Goal: Task Accomplishment & Management: Manage account settings

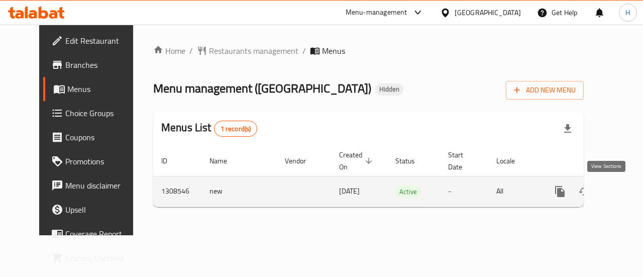
click at [626, 195] on icon "enhanced table" at bounding box center [632, 191] width 12 height 12
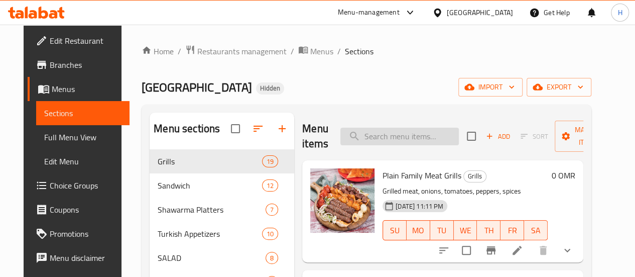
click at [362, 134] on input "search" at bounding box center [399, 137] width 119 height 18
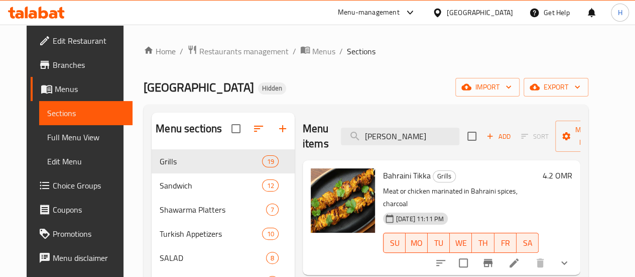
type input "bahr"
click at [493, 259] on icon "Branch-specific-item" at bounding box center [488, 263] width 9 height 8
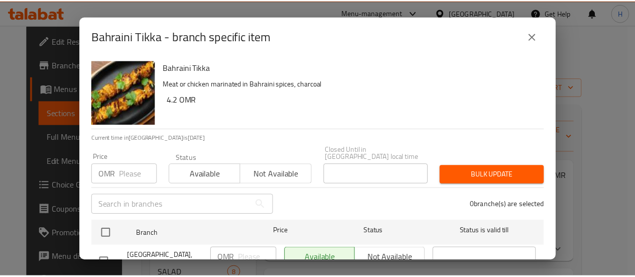
scroll to position [29, 0]
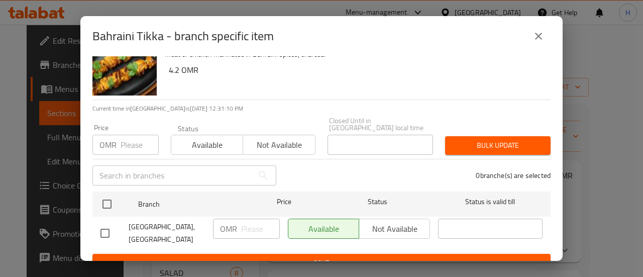
click at [542, 34] on icon "close" at bounding box center [538, 36] width 12 height 12
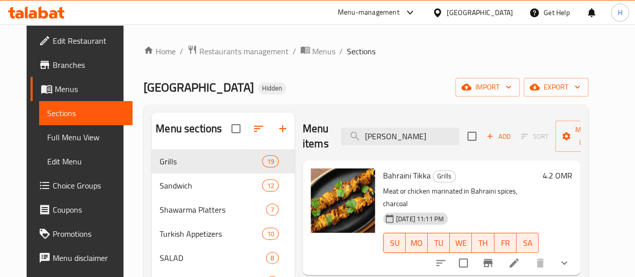
click at [528, 258] on li at bounding box center [514, 263] width 28 height 18
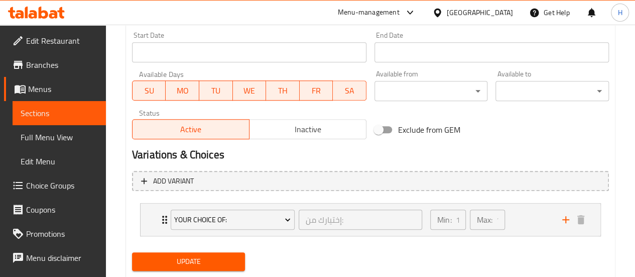
scroll to position [439, 0]
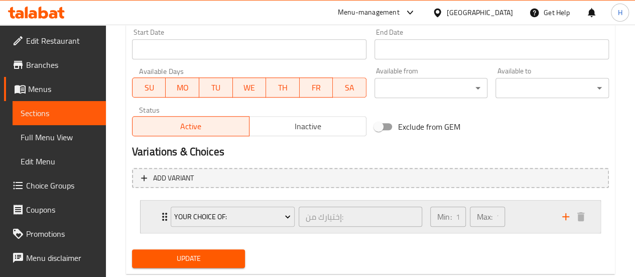
click at [256, 232] on div "Your Choice Of: إختيارك من: ​" at bounding box center [297, 216] width 264 height 32
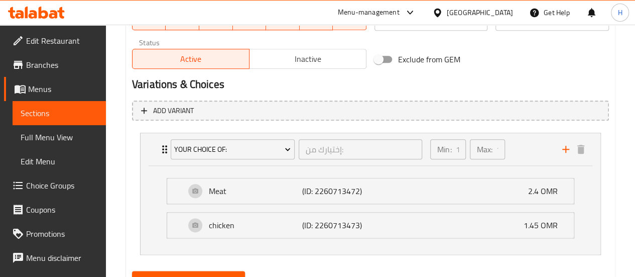
scroll to position [507, 0]
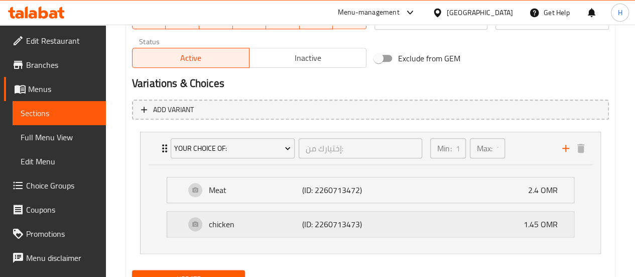
click at [499, 218] on div "chicken (ID: 2260713473) 1.45 OMR" at bounding box center [373, 223] width 377 height 25
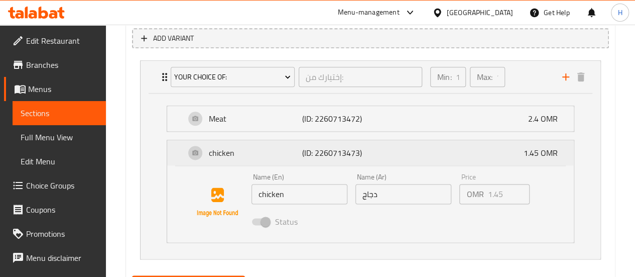
scroll to position [629, 0]
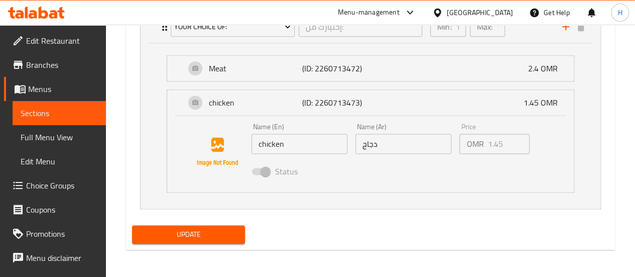
click at [274, 177] on span at bounding box center [260, 171] width 29 height 19
click at [266, 172] on span at bounding box center [260, 171] width 17 height 7
click at [60, 181] on span "Choice Groups" at bounding box center [62, 185] width 72 height 12
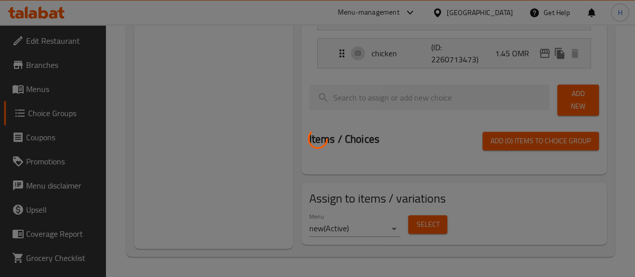
scroll to position [142, 0]
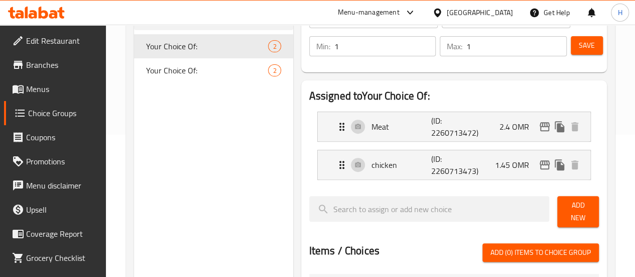
click at [194, 70] on span "Your Choice Of:" at bounding box center [207, 70] width 123 height 12
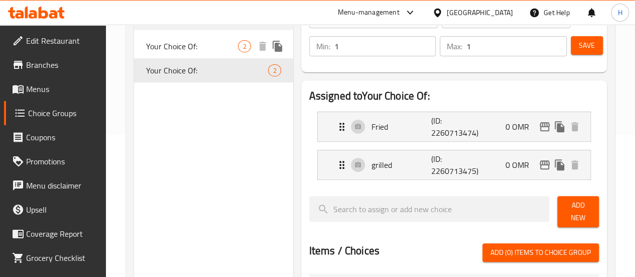
click at [171, 44] on span "Your Choice Of:" at bounding box center [192, 46] width 92 height 12
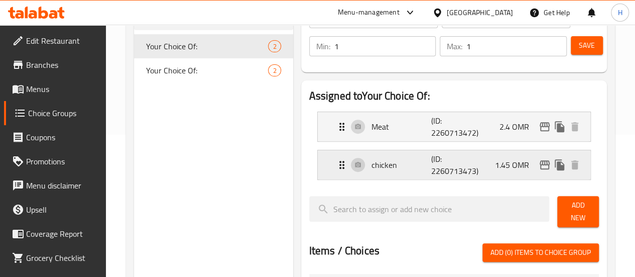
click at [365, 158] on div "chicken (ID: 2260713473) 1.45 OMR" at bounding box center [457, 164] width 243 height 29
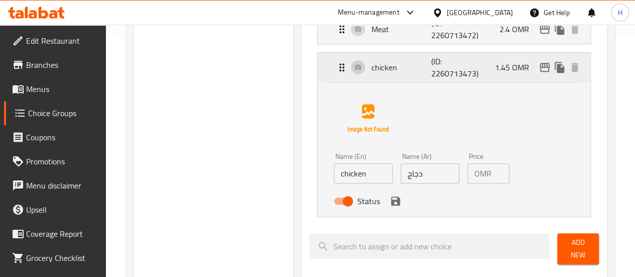
scroll to position [240, 0]
click at [319, 201] on input "Status" at bounding box center [347, 200] width 57 height 19
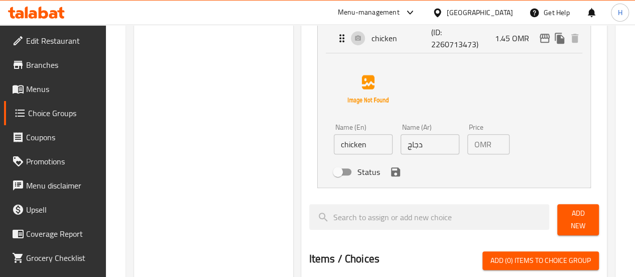
scroll to position [270, 0]
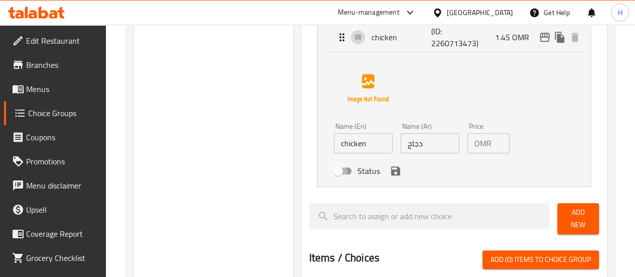
click at [309, 165] on input "Status" at bounding box center [337, 170] width 57 height 19
checkbox input "true"
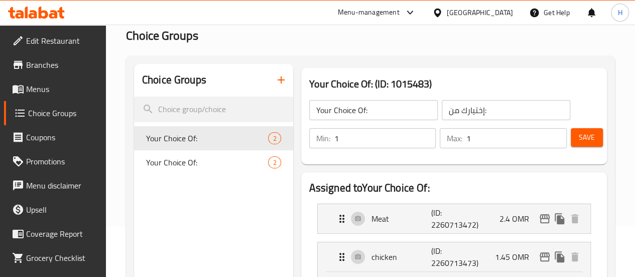
scroll to position [31, 0]
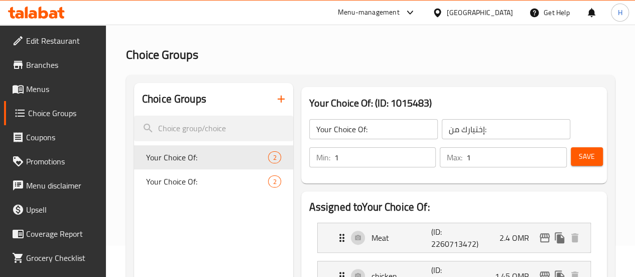
click at [40, 84] on span "Menus" at bounding box center [62, 89] width 72 height 12
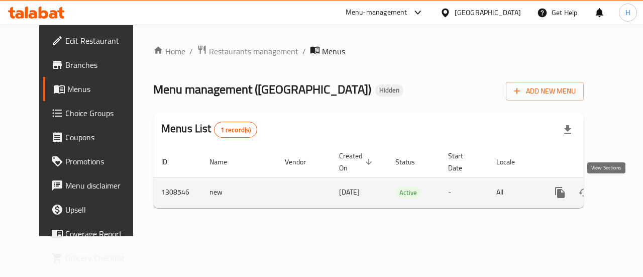
click at [620, 184] on link "enhanced table" at bounding box center [632, 192] width 24 height 24
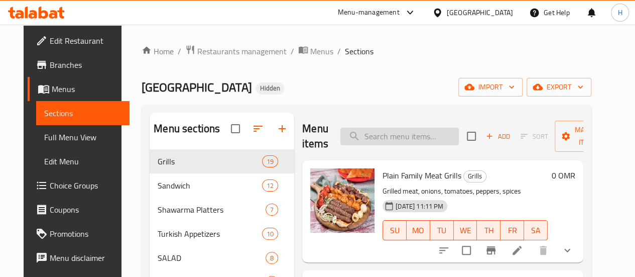
click at [358, 129] on input "search" at bounding box center [399, 137] width 119 height 18
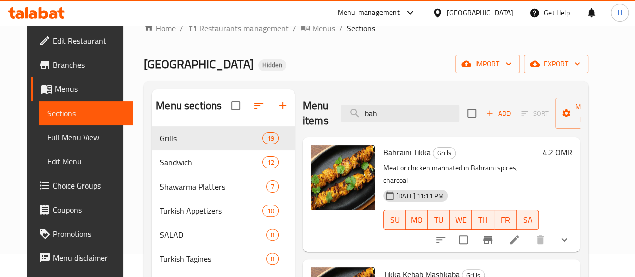
scroll to position [25, 0]
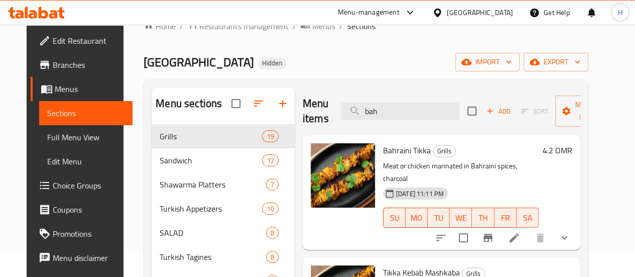
type input "bah"
click at [447, 232] on icon "sort-choices" at bounding box center [441, 238] width 12 height 12
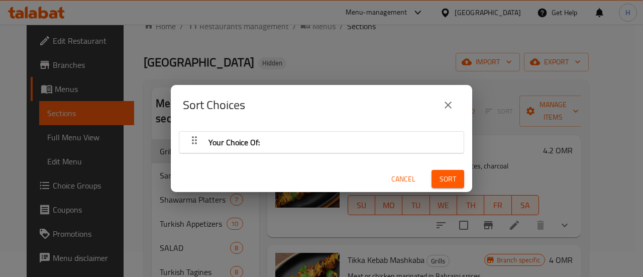
click at [369, 150] on div "Your Choice Of:" at bounding box center [321, 142] width 274 height 24
click at [391, 176] on span "Cancel" at bounding box center [403, 179] width 24 height 13
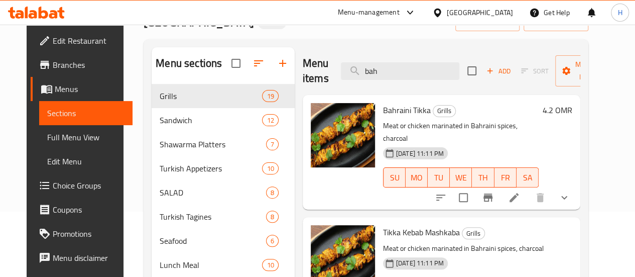
scroll to position [56, 0]
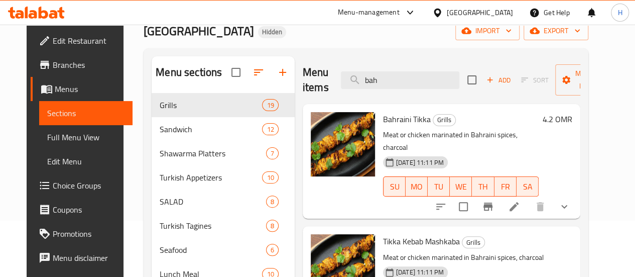
click at [571, 200] on icon "show more" at bounding box center [564, 206] width 12 height 12
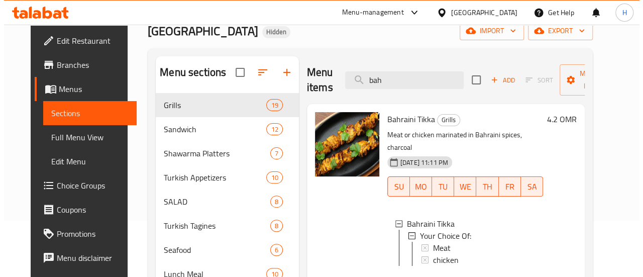
scroll to position [132, 0]
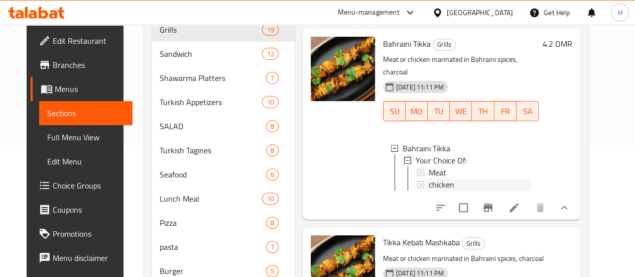
click at [417, 181] on icon at bounding box center [420, 184] width 7 height 7
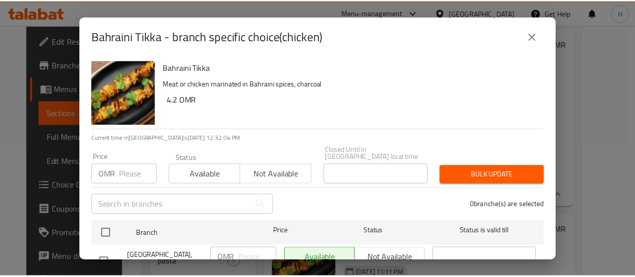
scroll to position [29, 0]
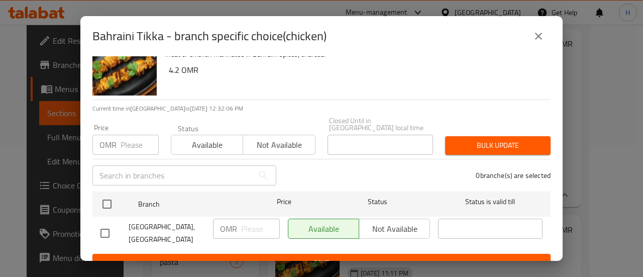
click at [541, 37] on icon "close" at bounding box center [538, 36] width 12 height 12
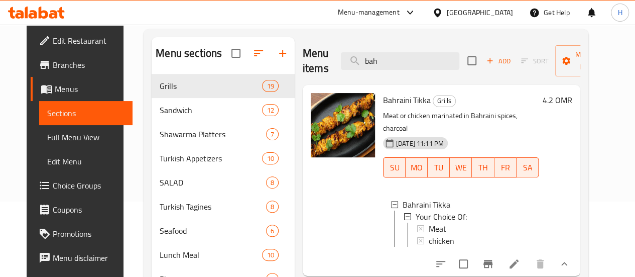
scroll to position [75, 0]
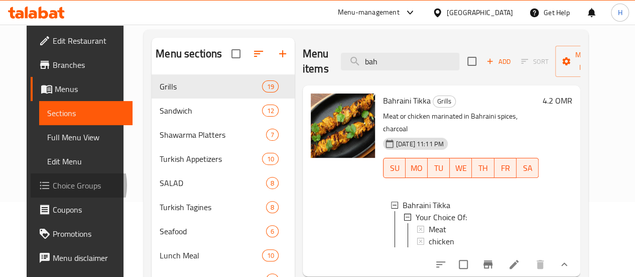
click at [53, 185] on span "Choice Groups" at bounding box center [89, 185] width 72 height 12
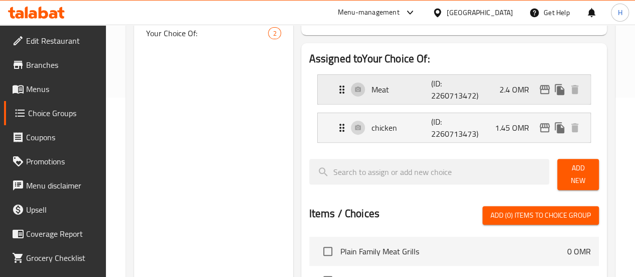
scroll to position [179, 0]
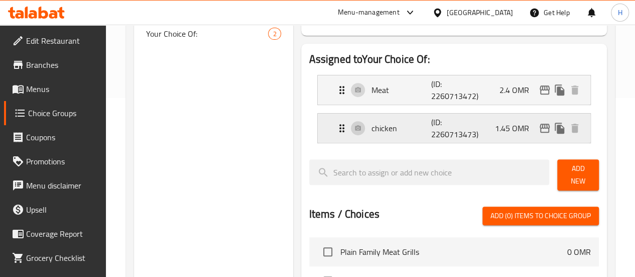
click at [336, 134] on div "chicken (ID: 2260713473) 1.45 OMR" at bounding box center [457, 127] width 243 height 29
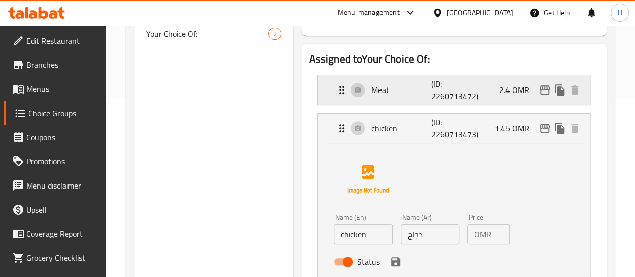
click at [336, 90] on icon "Expand" at bounding box center [342, 90] width 12 height 12
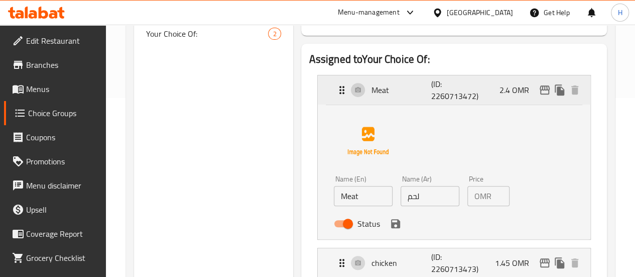
click at [336, 90] on icon "Expand" at bounding box center [342, 90] width 12 height 12
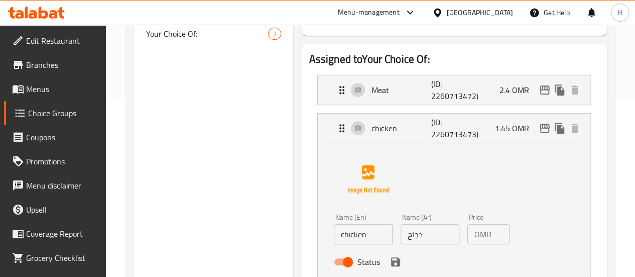
click at [318, 144] on div "Name (En) chicken Name (En) Name (Ar) دجاج Name (Ar) Price OMR 1.45 Price Status" at bounding box center [454, 210] width 273 height 134
click at [336, 132] on icon "Expand" at bounding box center [342, 128] width 12 height 12
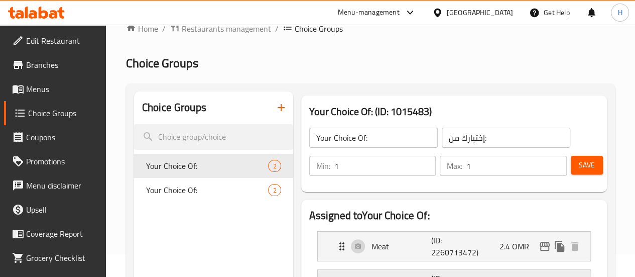
scroll to position [0, 0]
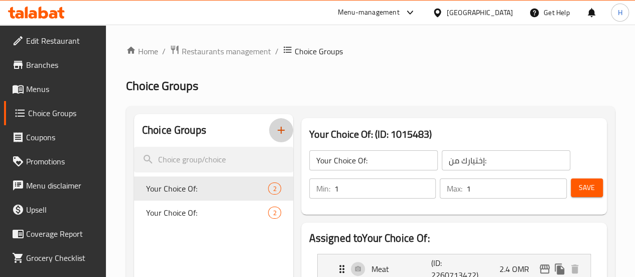
click at [275, 128] on icon "button" at bounding box center [281, 130] width 12 height 12
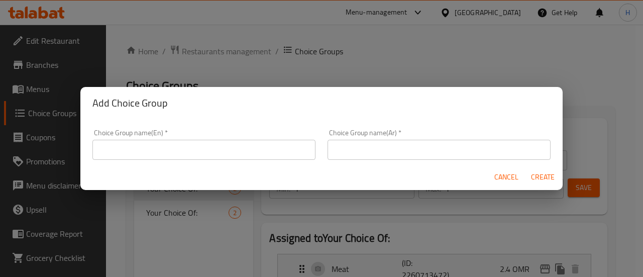
click at [192, 146] on input "text" at bounding box center [203, 150] width 223 height 20
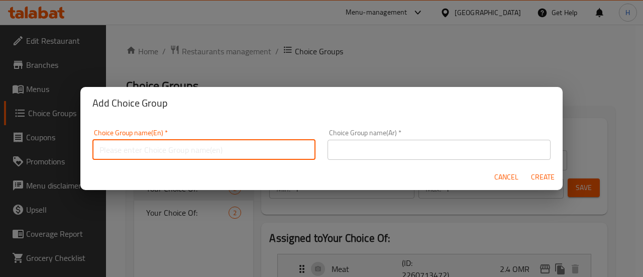
type input "M"
type input "Choice of:"
click at [140, 162] on div "Choice Group name(En)   * Choice of: Choice Group name(En) *" at bounding box center [203, 144] width 235 height 43
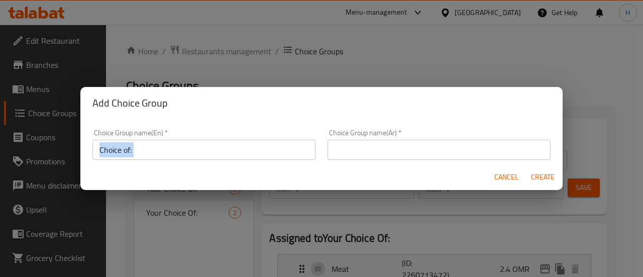
click at [140, 162] on div "Choice Group name(En)   * Choice of: Choice Group name(En) *" at bounding box center [203, 144] width 235 height 43
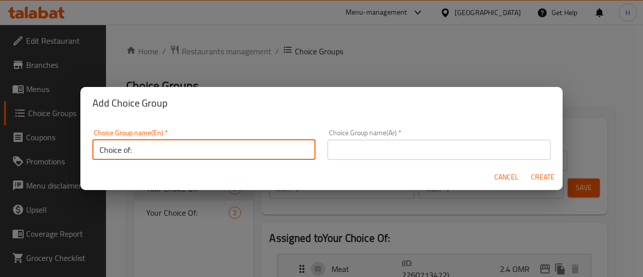
click at [120, 152] on input "Choice of:" at bounding box center [203, 150] width 223 height 20
click at [122, 152] on input "Choice of:" at bounding box center [203, 150] width 223 height 20
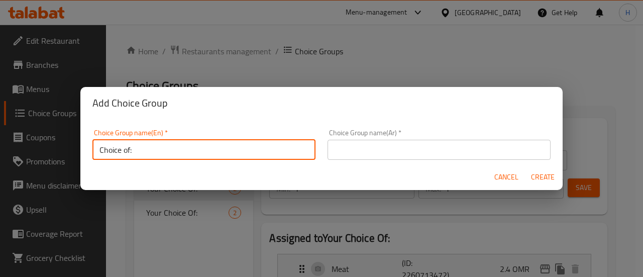
click at [397, 155] on input "text" at bounding box center [438, 150] width 223 height 20
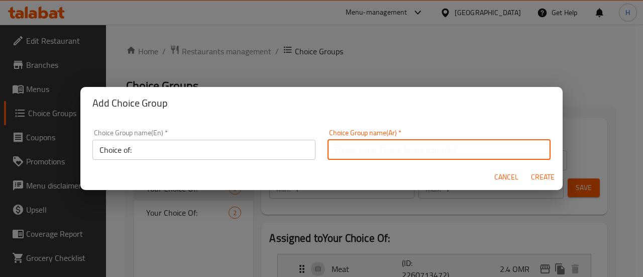
click at [468, 152] on input "text" at bounding box center [438, 150] width 223 height 20
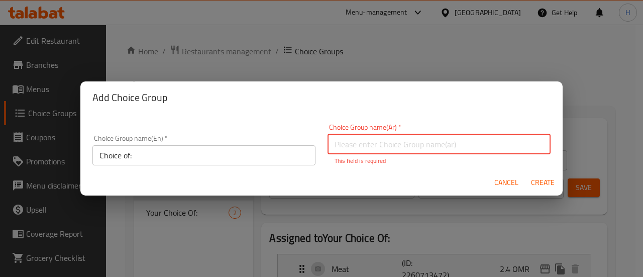
paste input "اختيارك من:"
type input "اختيارك من:"
click at [536, 188] on div "Cancel Create" at bounding box center [321, 182] width 482 height 27
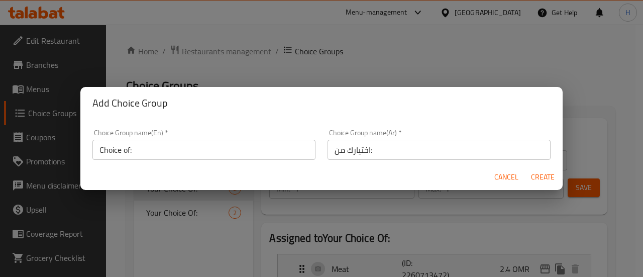
click at [537, 175] on span "Create" at bounding box center [542, 177] width 24 height 13
type input "Choice of:"
type input "اختيارك من:"
type input "0"
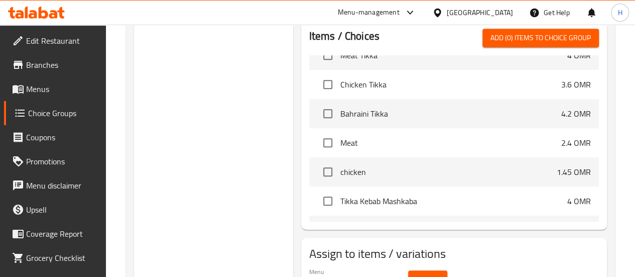
scroll to position [502, 0]
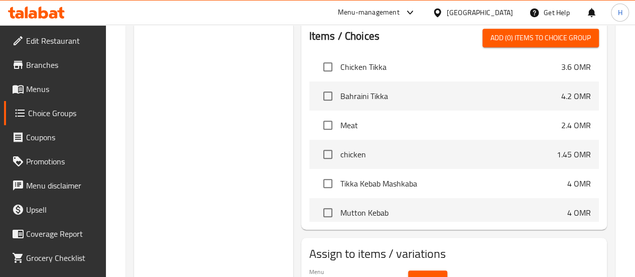
drag, startPoint x: 385, startPoint y: 197, endPoint x: 336, endPoint y: 201, distance: 48.4
click at [340, 206] on span "Mutton Kebab" at bounding box center [453, 212] width 227 height 12
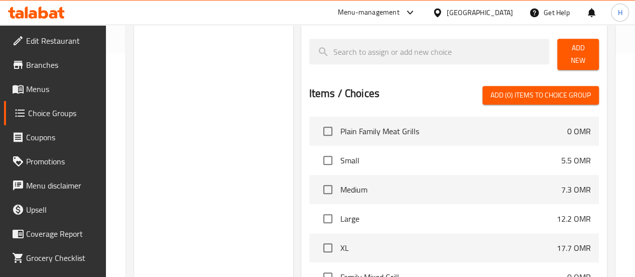
scroll to position [220, 0]
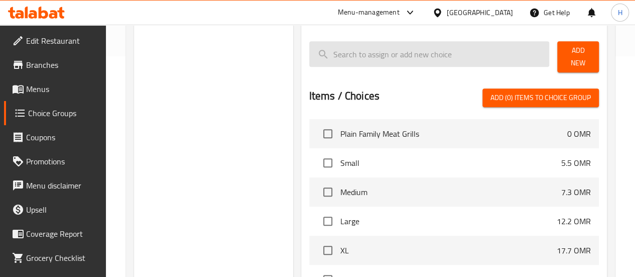
click at [354, 59] on input "search" at bounding box center [429, 54] width 241 height 26
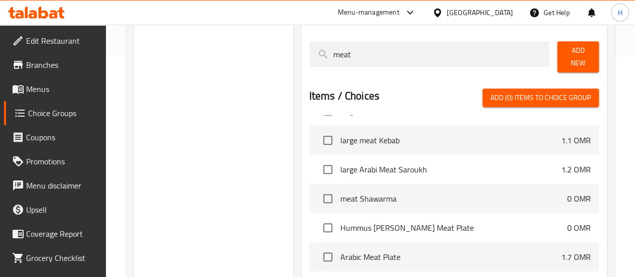
scroll to position [0, 0]
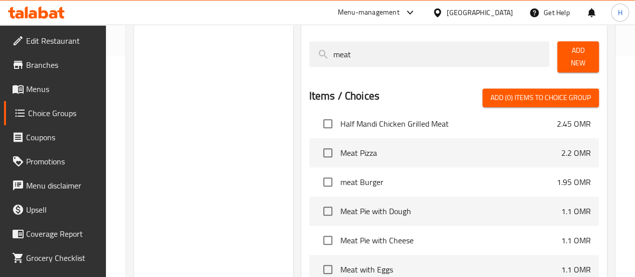
type input "meat"
click at [341, 176] on span "meat Burger" at bounding box center [448, 182] width 216 height 12
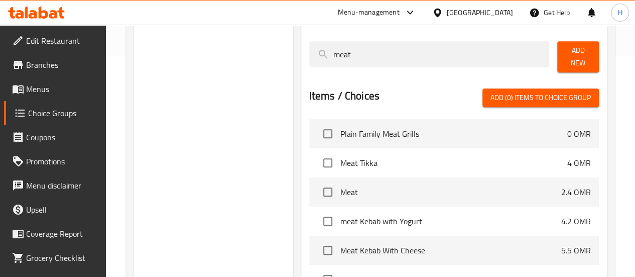
scroll to position [63, 0]
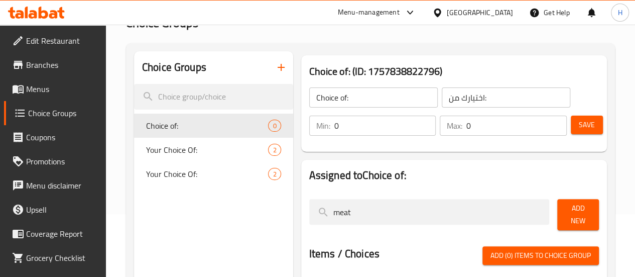
click at [334, 122] on input "0" at bounding box center [385, 126] width 102 height 20
type input "1"
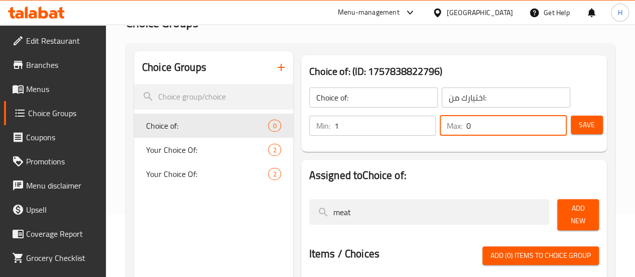
click at [467, 127] on input "0" at bounding box center [517, 126] width 100 height 20
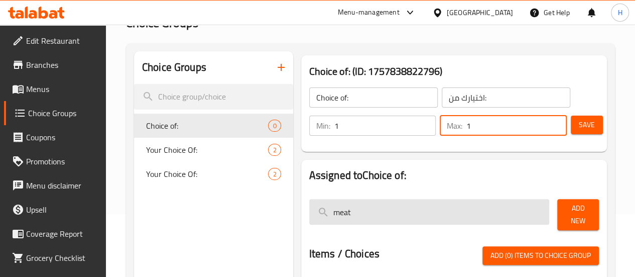
type input "1"
click at [348, 203] on input "meat" at bounding box center [429, 212] width 241 height 26
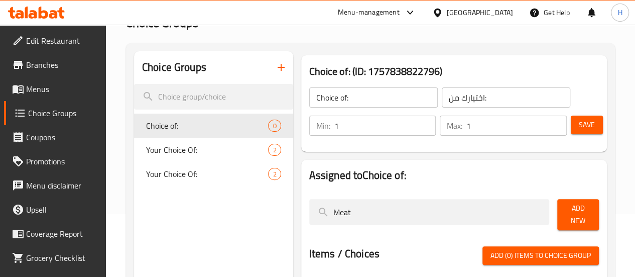
type input "Meat"
click at [581, 208] on span "Add New" at bounding box center [578, 214] width 26 height 25
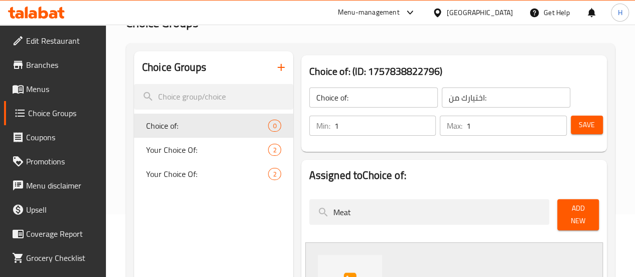
scroll to position [149, 0]
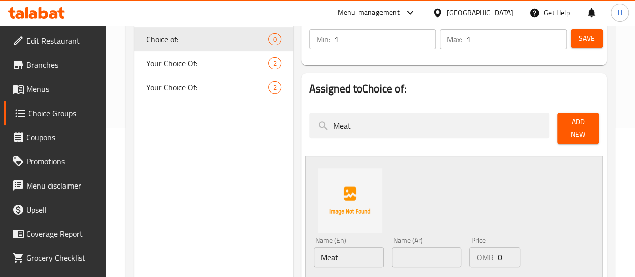
click at [392, 249] on input "text" at bounding box center [427, 257] width 70 height 20
paste input "اختيارك من:"
type input "اختيارك من:"
click at [504, 183] on div "Name (En) Meat Name (En) Name (Ar) اختيارك من: Name (Ar) Price OMR 0 Price Stat…" at bounding box center [454, 229] width 298 height 147
click at [392, 258] on input "اختيارك من:" at bounding box center [427, 257] width 70 height 20
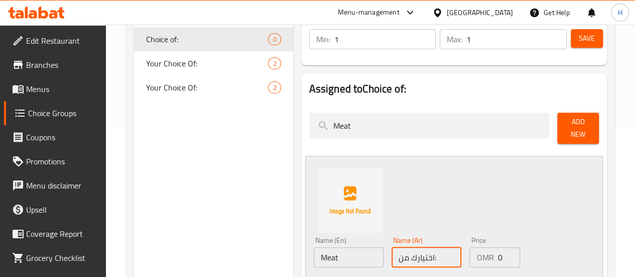
click at [392, 258] on input "اختيارك من:" at bounding box center [427, 257] width 70 height 20
paste input "اختيارك من:"
paste input "لحم"
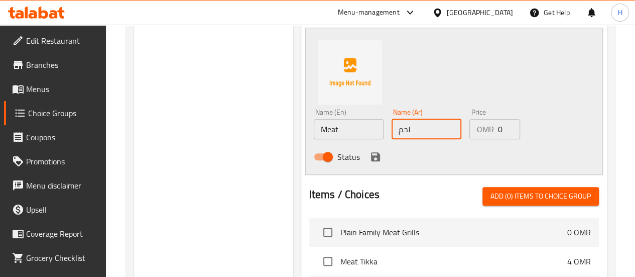
scroll to position [260, 0]
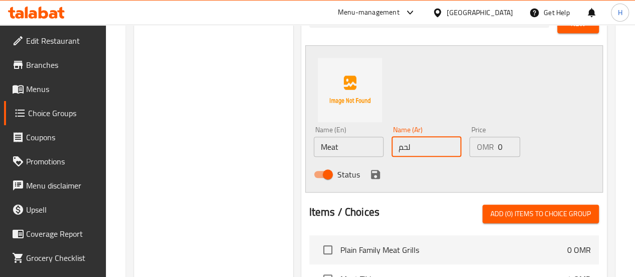
type input "لحم"
click at [324, 169] on div "Status" at bounding box center [427, 174] width 234 height 27
click at [371, 170] on icon "save" at bounding box center [375, 174] width 9 height 9
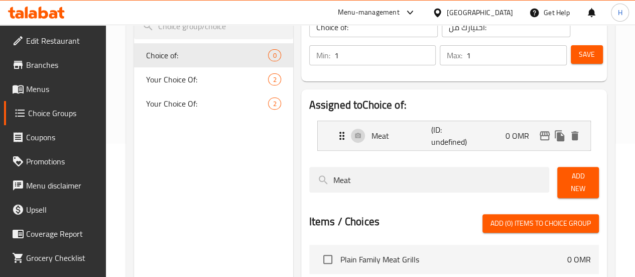
scroll to position [98, 0]
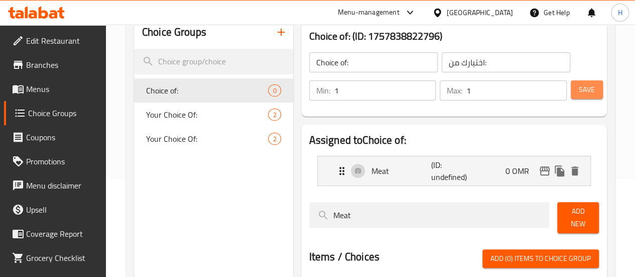
click at [594, 94] on button "Save" at bounding box center [587, 89] width 32 height 19
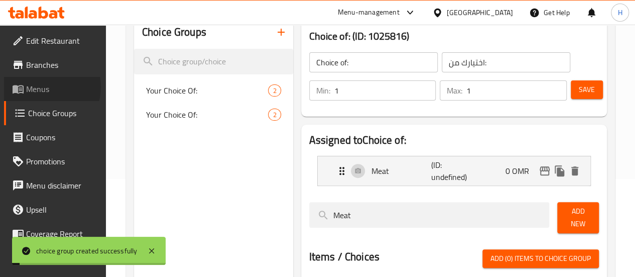
click at [46, 87] on span "Menus" at bounding box center [62, 89] width 72 height 12
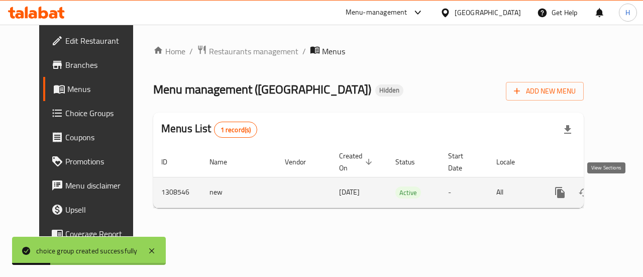
click at [626, 190] on icon "enhanced table" at bounding box center [632, 192] width 12 height 12
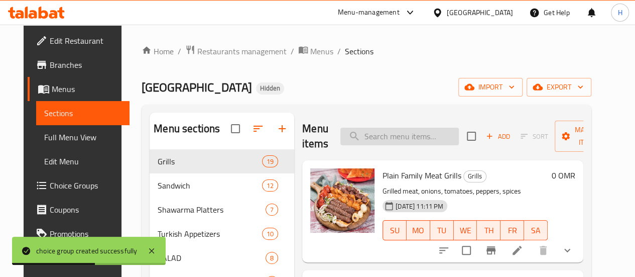
click at [355, 137] on input "search" at bounding box center [399, 137] width 119 height 18
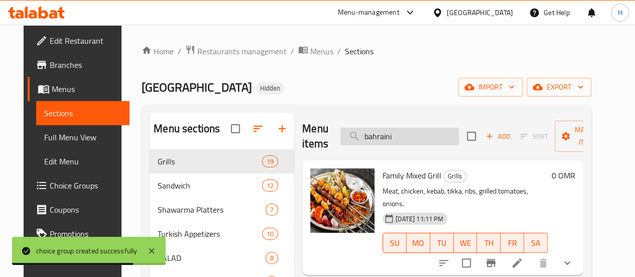
type input "bahraini"
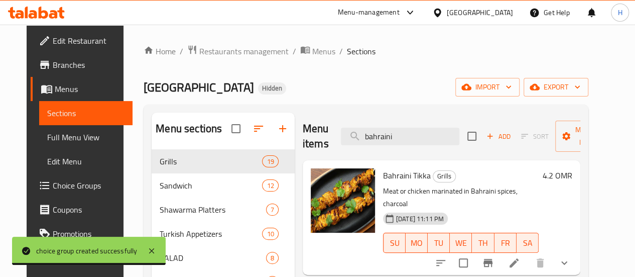
click at [520, 257] on icon at bounding box center [514, 263] width 12 height 12
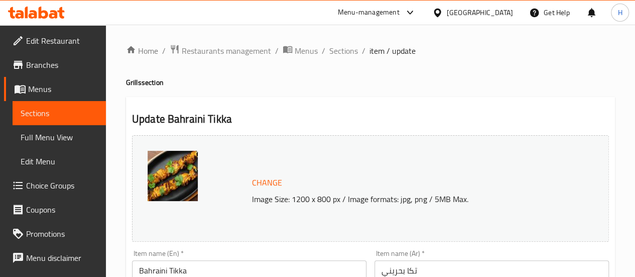
click at [303, 153] on div "Change Image Size: 1200 x 800 px / Image formats: jpg, png / 5MB Max." at bounding box center [370, 188] width 477 height 106
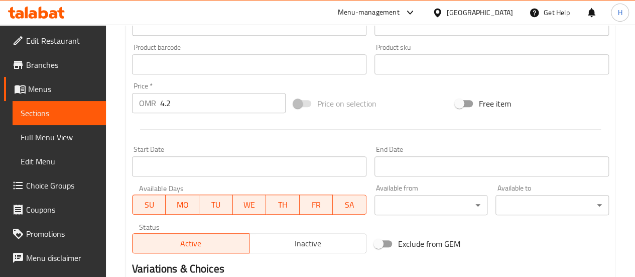
scroll to position [464, 0]
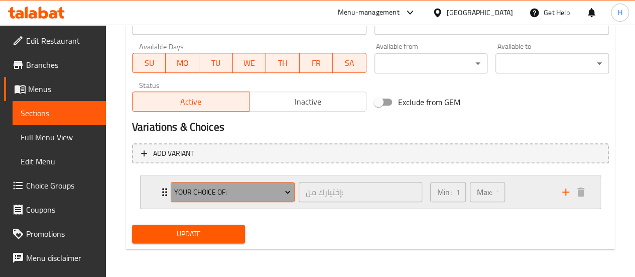
click at [184, 196] on span "Your Choice Of:" at bounding box center [232, 192] width 117 height 13
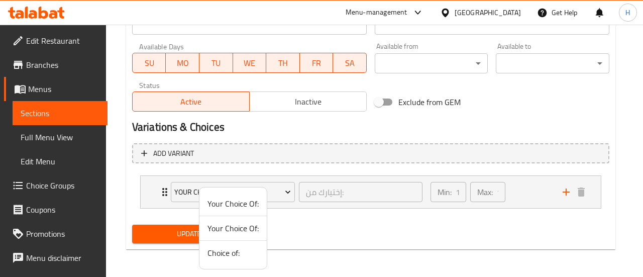
click at [236, 252] on span "Choice of:" at bounding box center [232, 253] width 51 height 12
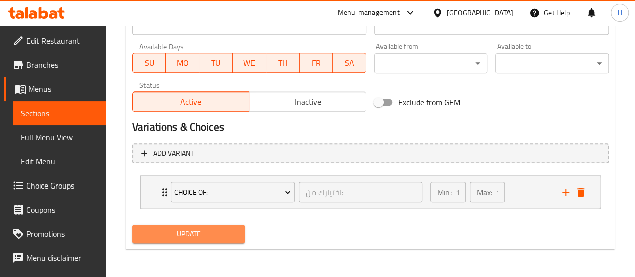
click at [216, 237] on span "Update" at bounding box center [188, 233] width 97 height 13
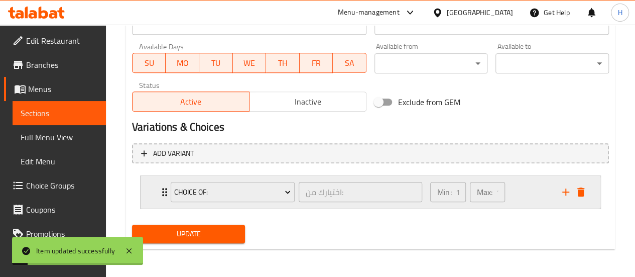
click at [164, 191] on div "Choice of: اختيارك من: ​ Min: 1 ​ Max: 1 ​" at bounding box center [374, 192] width 430 height 32
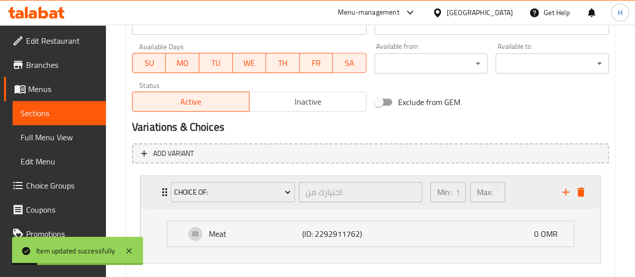
click at [165, 191] on div "Choice of: اختيارك من: ​" at bounding box center [297, 192] width 264 height 32
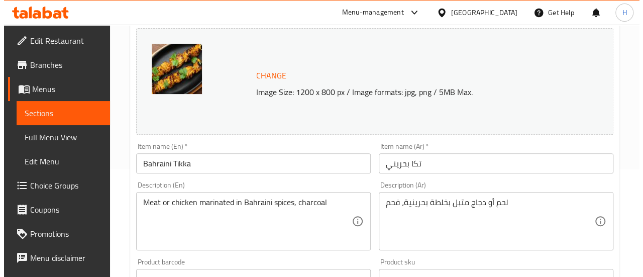
scroll to position [0, 0]
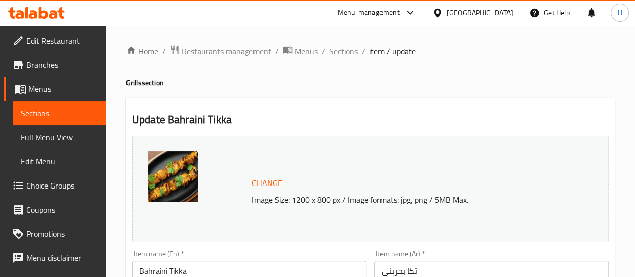
click at [211, 52] on span "Restaurants management" at bounding box center [226, 51] width 89 height 12
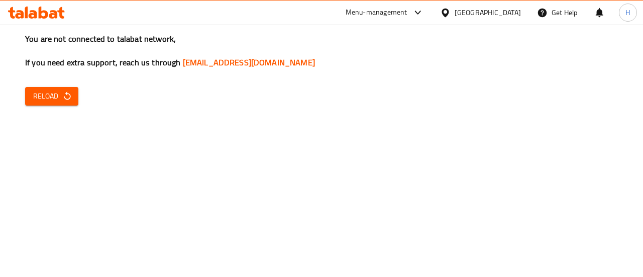
click at [62, 88] on button "Reload" at bounding box center [51, 96] width 53 height 19
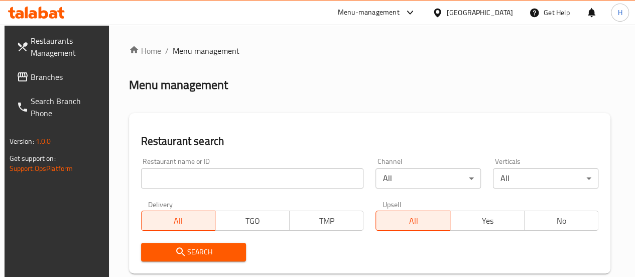
click at [214, 167] on div "Restaurant name or ID Restaurant name or ID" at bounding box center [252, 173] width 223 height 31
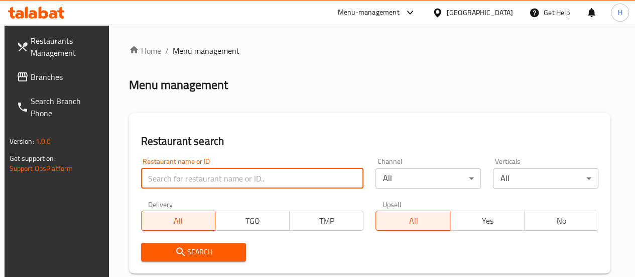
click at [230, 175] on input "search" at bounding box center [252, 178] width 223 height 20
type input "falafel leb"
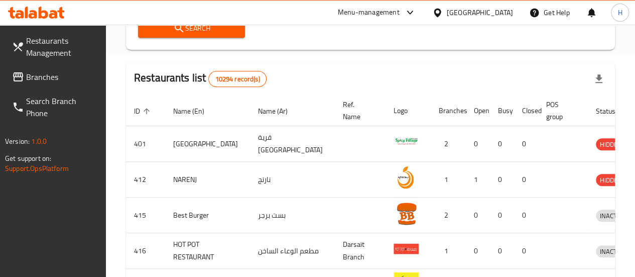
scroll to position [224, 0]
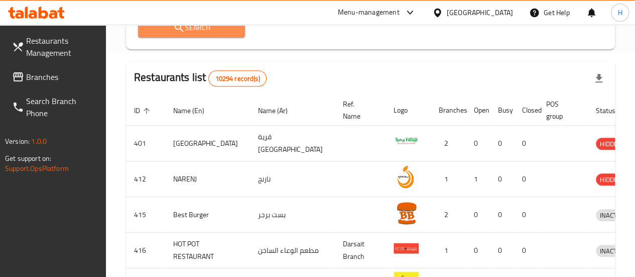
click at [197, 33] on span "Search" at bounding box center [191, 28] width 91 height 13
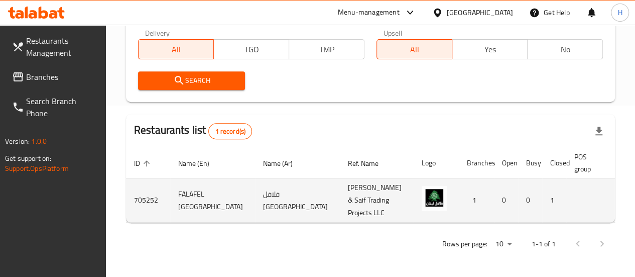
scroll to position [0, 2]
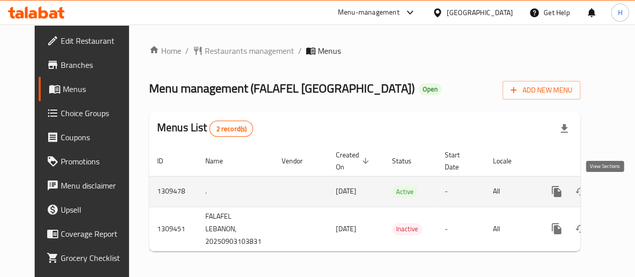
click at [625, 193] on icon "enhanced table" at bounding box center [629, 191] width 9 height 9
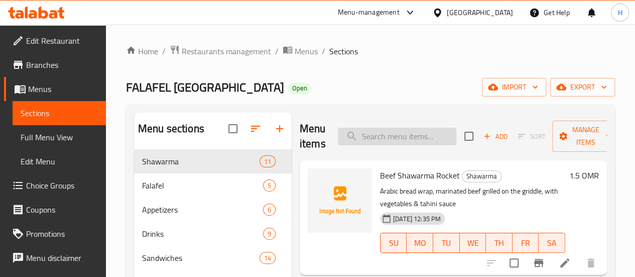
click at [355, 137] on input "search" at bounding box center [397, 137] width 119 height 18
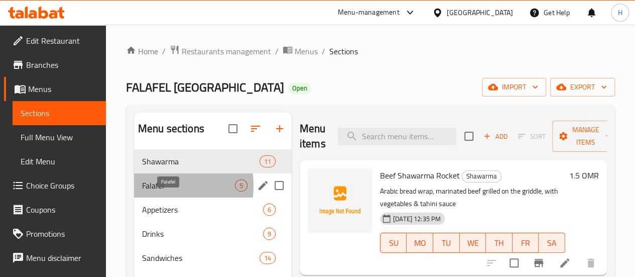
click at [162, 191] on span "Falafel" at bounding box center [188, 185] width 93 height 12
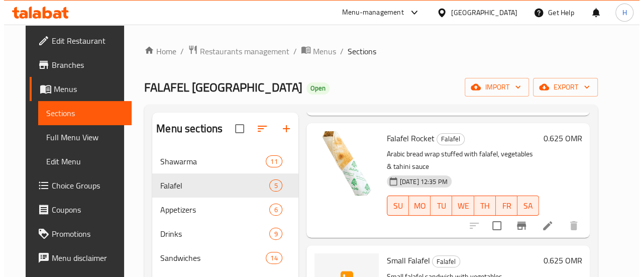
scroll to position [269, 0]
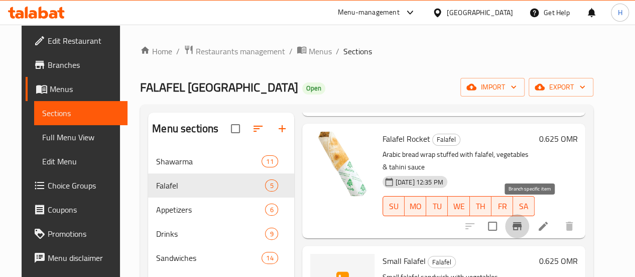
click at [522, 222] on icon "Branch-specific-item" at bounding box center [517, 226] width 9 height 8
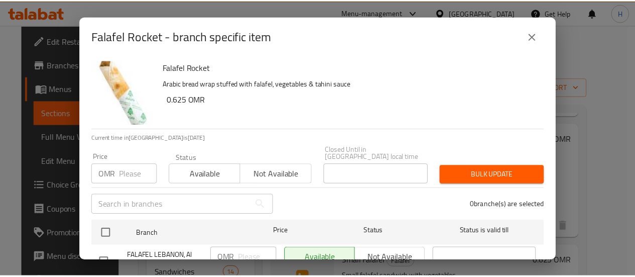
scroll to position [37, 0]
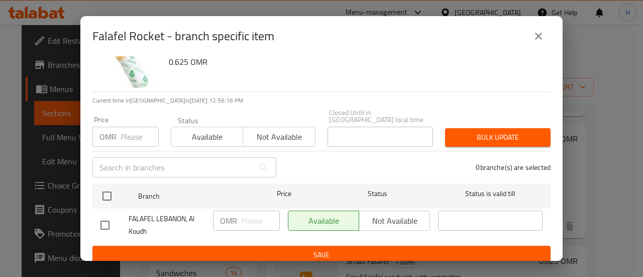
click at [140, 137] on input "number" at bounding box center [140, 137] width 38 height 20
type input "1"
click at [114, 220] on input "checkbox" at bounding box center [104, 224] width 21 height 21
checkbox input "true"
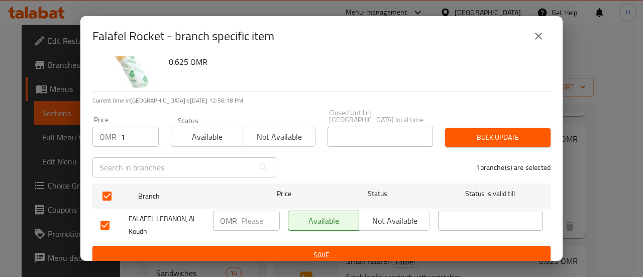
click at [241, 210] on input "number" at bounding box center [260, 220] width 39 height 20
type input "1"
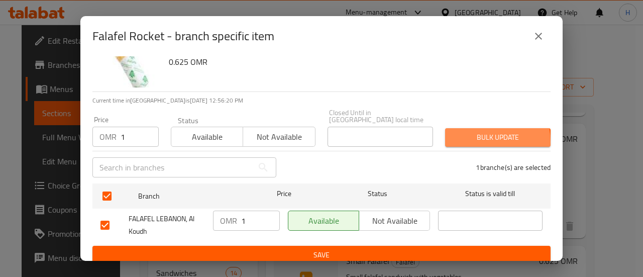
click at [469, 135] on span "Bulk update" at bounding box center [497, 137] width 89 height 13
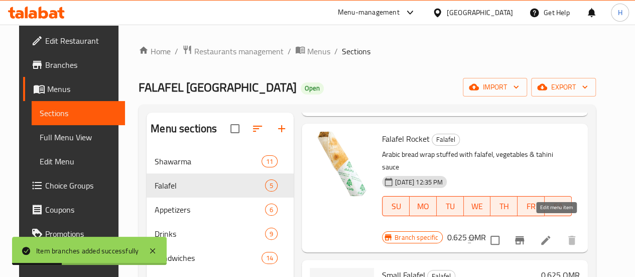
click at [552, 234] on icon at bounding box center [546, 240] width 12 height 12
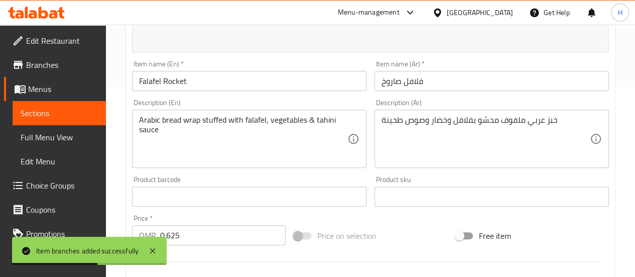
scroll to position [249, 0]
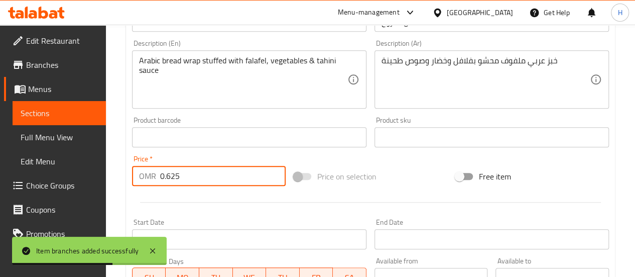
click at [200, 174] on input "0.625" at bounding box center [223, 176] width 126 height 20
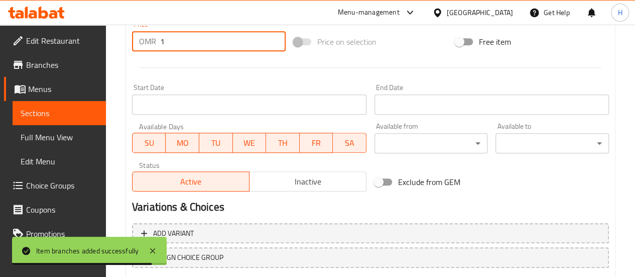
scroll to position [447, 0]
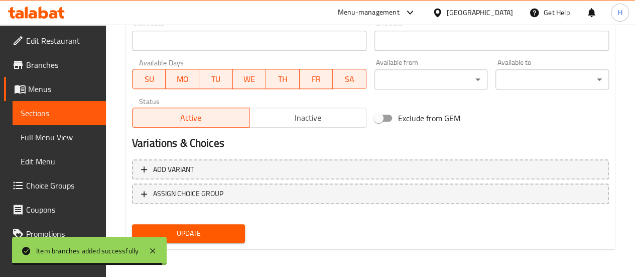
type input "1"
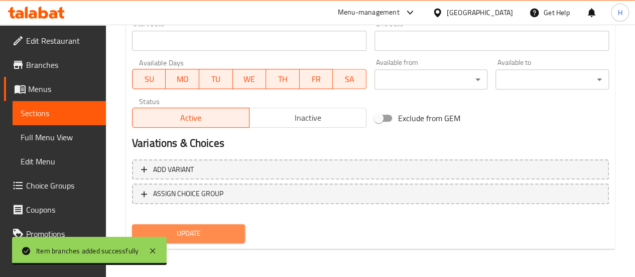
click at [190, 227] on span "Update" at bounding box center [188, 233] width 97 height 13
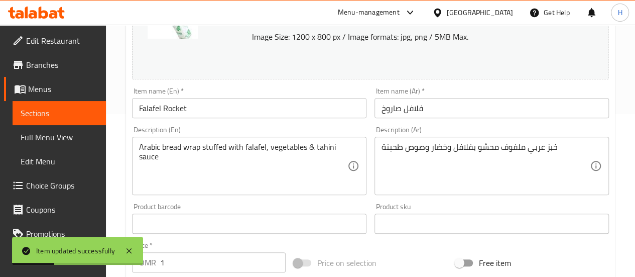
scroll to position [0, 0]
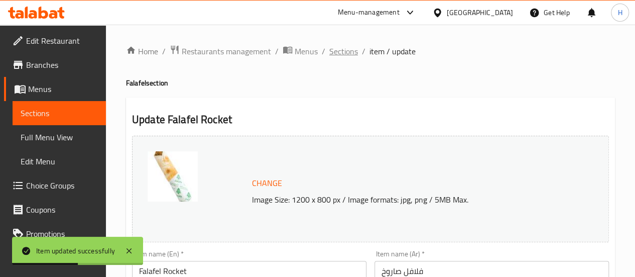
click at [335, 54] on span "Sections" at bounding box center [343, 51] width 29 height 12
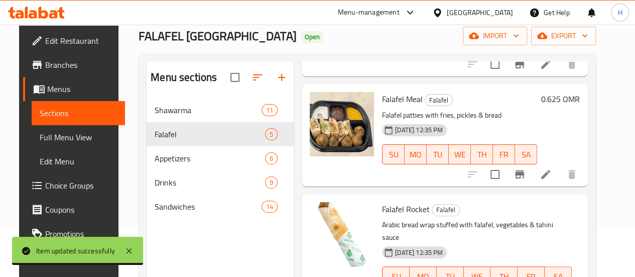
scroll to position [148, 0]
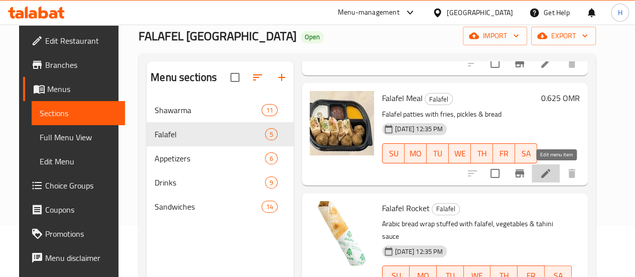
click at [550, 172] on icon at bounding box center [545, 173] width 9 height 9
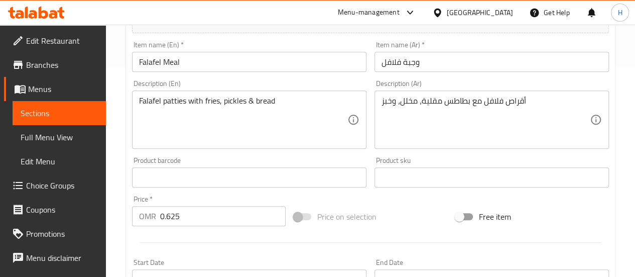
scroll to position [237, 0]
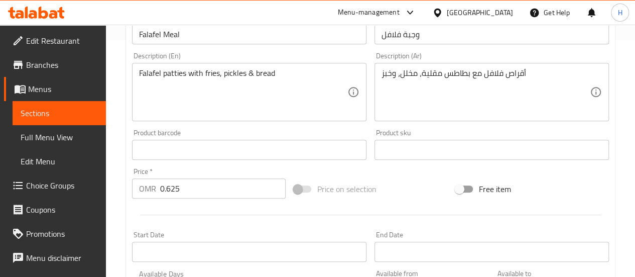
click at [234, 190] on input "0.625" at bounding box center [223, 188] width 126 height 20
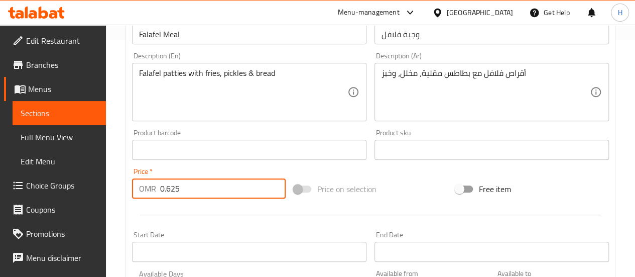
click at [234, 190] on input "0.625" at bounding box center [223, 188] width 126 height 20
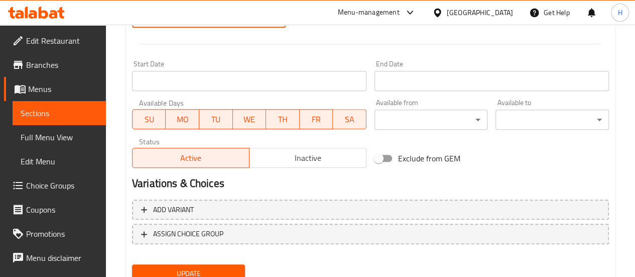
scroll to position [408, 0]
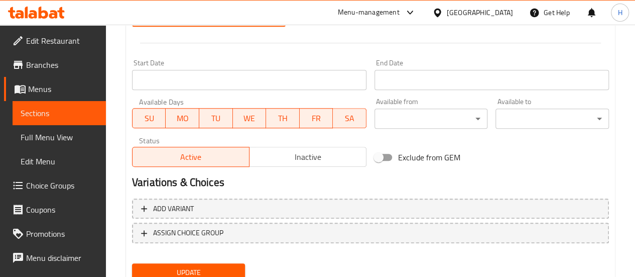
type input "1.5"
click at [206, 267] on span "Update" at bounding box center [188, 272] width 97 height 13
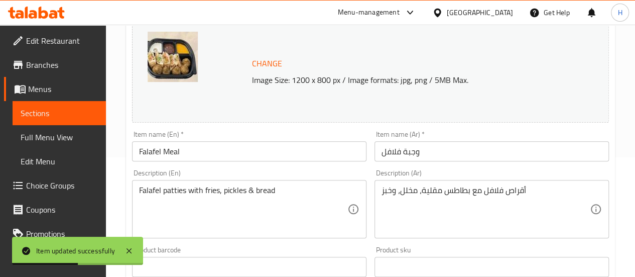
scroll to position [0, 0]
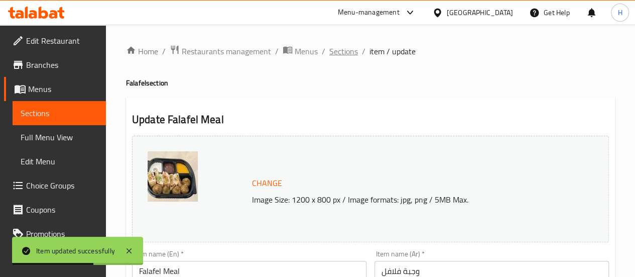
click at [339, 53] on span "Sections" at bounding box center [343, 51] width 29 height 12
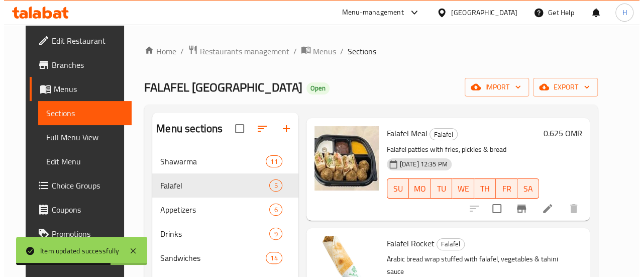
scroll to position [178, 0]
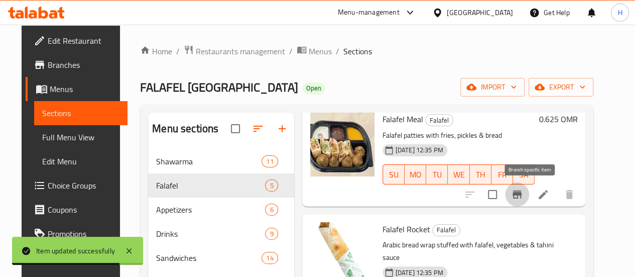
click at [529, 185] on button "Branch-specific-item" at bounding box center [517, 194] width 24 height 24
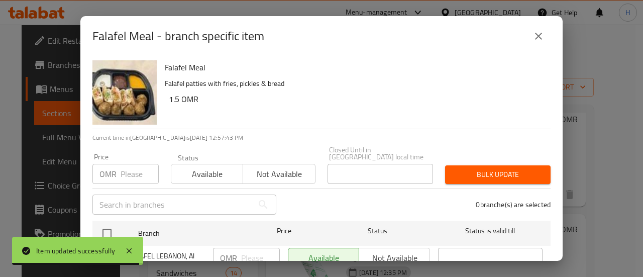
click at [133, 166] on input "number" at bounding box center [140, 174] width 38 height 20
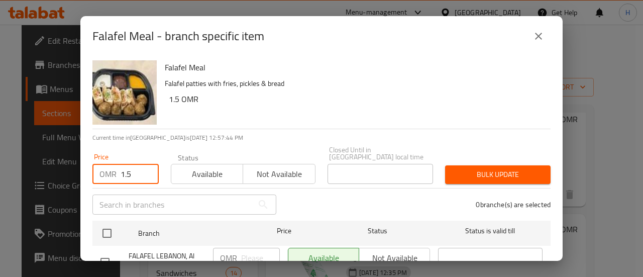
scroll to position [37, 0]
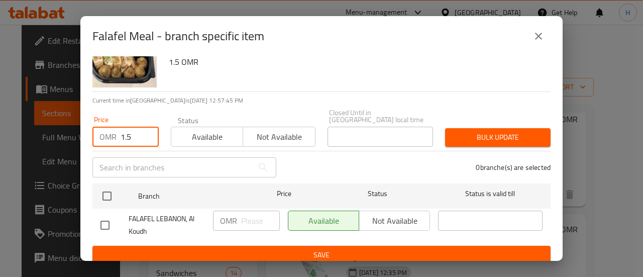
type input "1.5"
click at [164, 219] on span "FALAFEL LEBANON, Al Koudh" at bounding box center [167, 224] width 76 height 25
click at [148, 218] on span "FALAFEL LEBANON, Al Koudh" at bounding box center [167, 224] width 76 height 25
click at [106, 217] on input "checkbox" at bounding box center [104, 224] width 21 height 21
checkbox input "true"
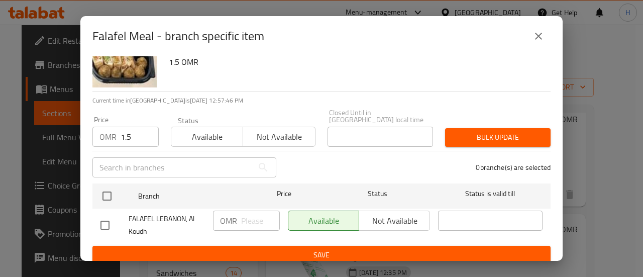
checkbox input "true"
click at [253, 210] on input "number" at bounding box center [260, 220] width 39 height 20
type input "1.5"
click at [491, 122] on div "Bulk update" at bounding box center [498, 137] width 118 height 31
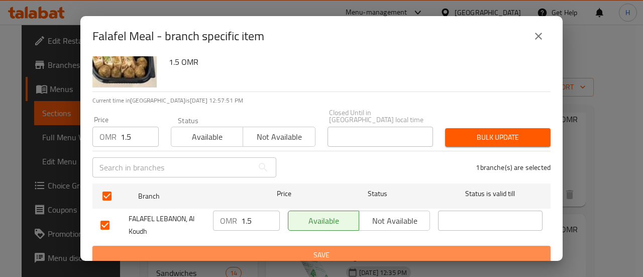
click at [416, 246] on button "Save" at bounding box center [321, 255] width 458 height 19
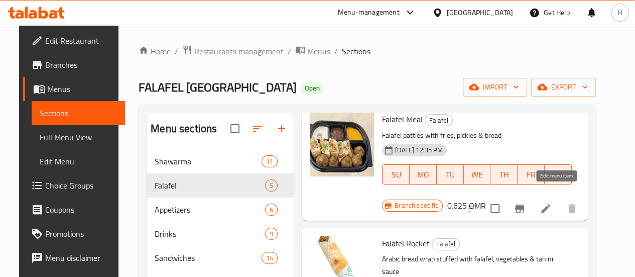
click at [552, 202] on icon at bounding box center [546, 208] width 12 height 12
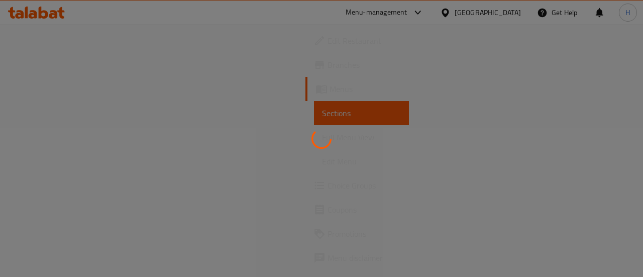
click at [77, 88] on div at bounding box center [321, 138] width 643 height 277
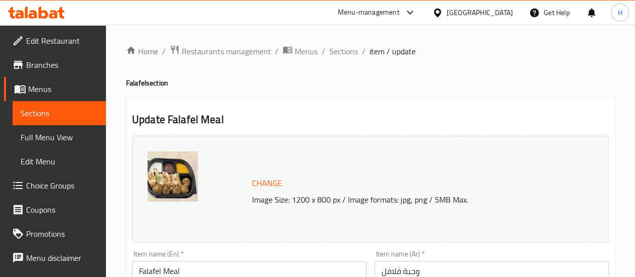
click at [273, 180] on span "Change" at bounding box center [267, 183] width 30 height 15
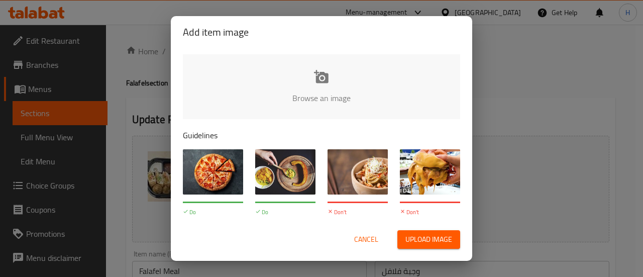
type input "C:\fakepath\WhatsApp Image [DATE] at 13.02.16_52c1551a.jpg"
click at [431, 241] on span "Upload image" at bounding box center [428, 239] width 47 height 13
click at [418, 241] on span "Upload image" at bounding box center [428, 239] width 47 height 13
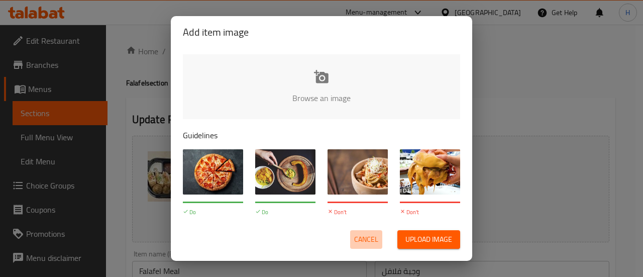
click at [361, 233] on span "Cancel" at bounding box center [366, 239] width 24 height 13
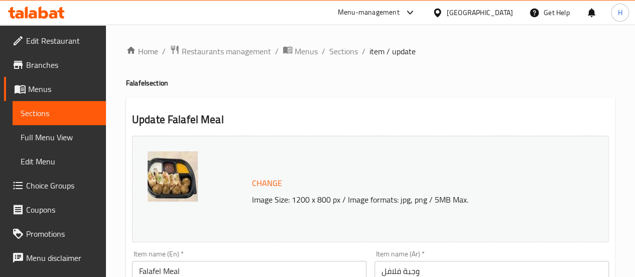
click at [264, 181] on span "Change" at bounding box center [267, 183] width 30 height 15
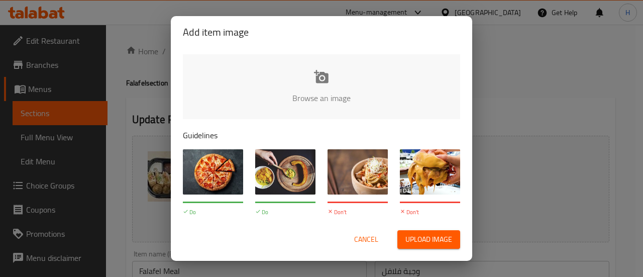
type input "C:\fakepath\WhatsApp Image [DATE] at 13.02.16_52c1551a.jpg"
click at [373, 234] on span "Cancel" at bounding box center [366, 239] width 24 height 13
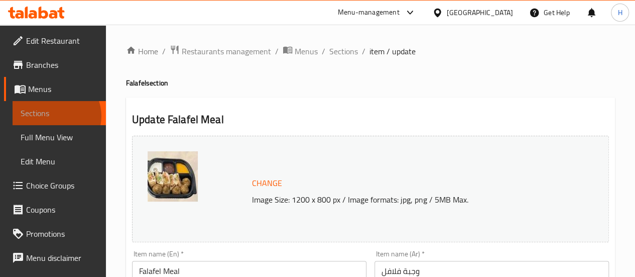
click at [55, 116] on span "Sections" at bounding box center [59, 113] width 77 height 12
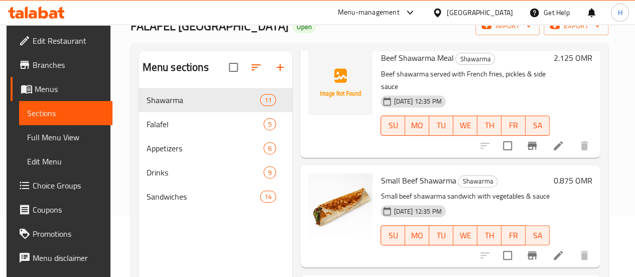
scroll to position [179, 0]
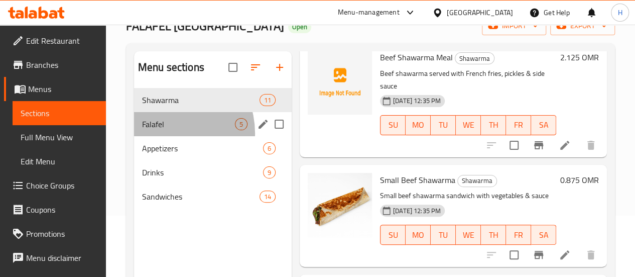
click at [164, 136] on div "Falafel 5" at bounding box center [213, 124] width 158 height 24
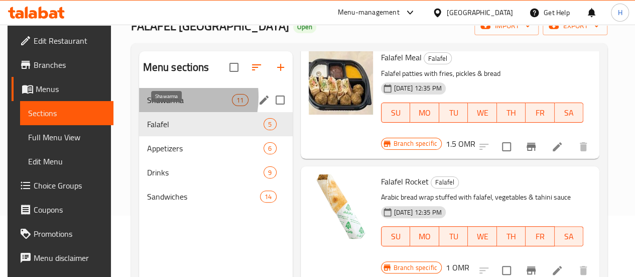
click at [165, 106] on span "Shawarma" at bounding box center [189, 100] width 85 height 12
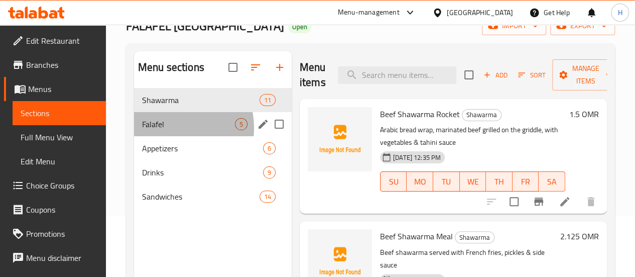
click at [162, 130] on span "Falafel" at bounding box center [188, 124] width 93 height 12
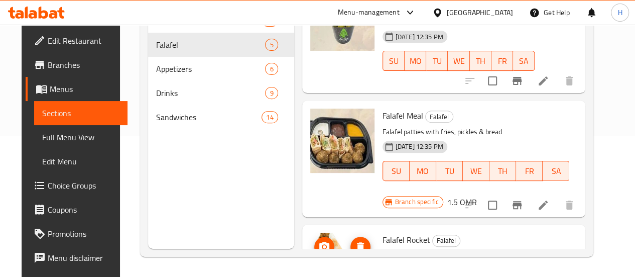
scroll to position [39, 0]
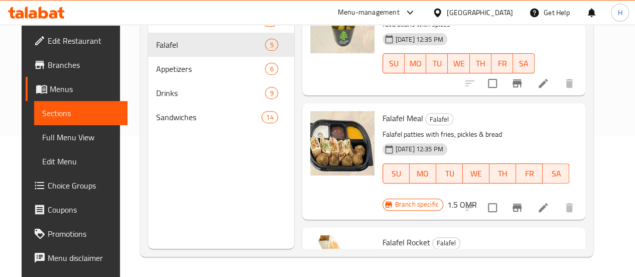
click at [310, 153] on img at bounding box center [342, 143] width 64 height 64
click at [318, 126] on icon "upload picture" at bounding box center [324, 125] width 12 height 12
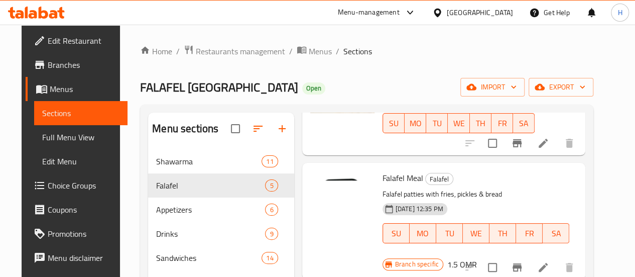
scroll to position [122, 0]
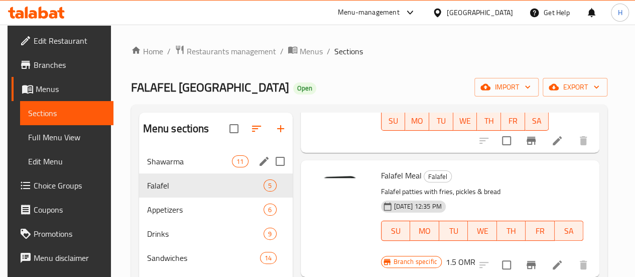
click at [180, 173] on div "Shawarma 11" at bounding box center [216, 161] width 154 height 24
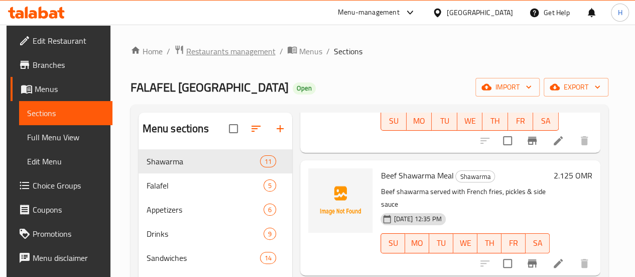
click at [230, 53] on span "Restaurants management" at bounding box center [230, 51] width 89 height 12
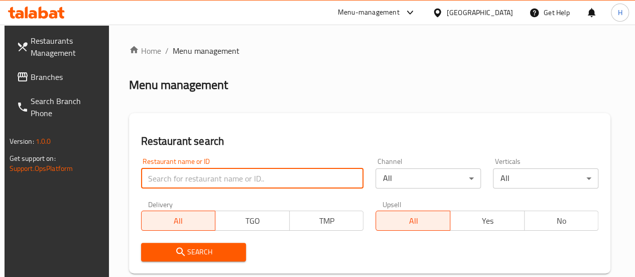
click at [205, 179] on input "search" at bounding box center [252, 178] width 223 height 20
type input "cinepolis"
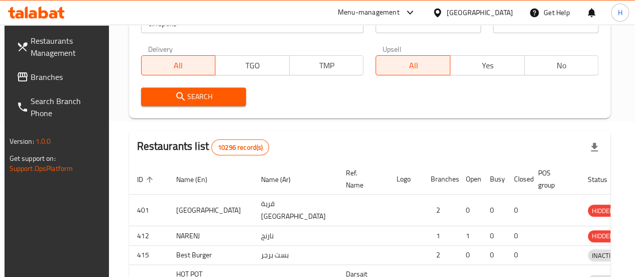
scroll to position [168, 0]
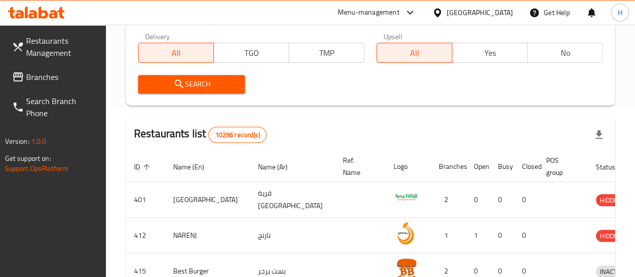
click at [196, 76] on button "Search" at bounding box center [191, 84] width 107 height 19
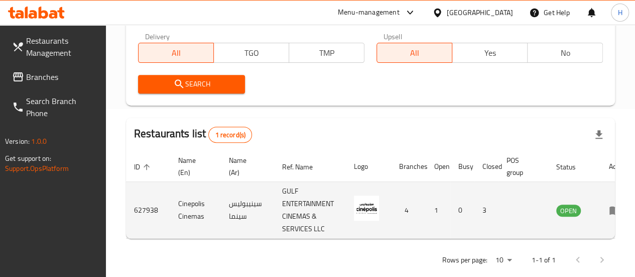
scroll to position [0, 21]
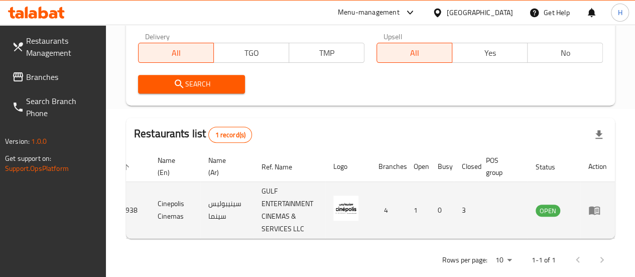
click at [595, 212] on icon "enhanced table" at bounding box center [595, 210] width 12 height 12
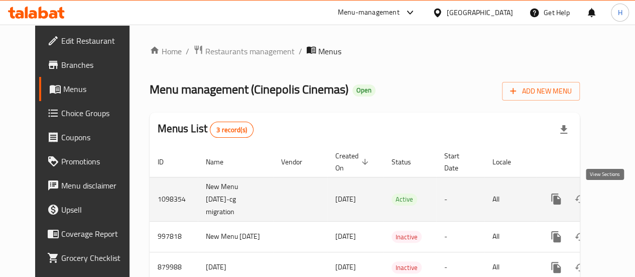
click at [623, 204] on icon "enhanced table" at bounding box center [629, 199] width 12 height 12
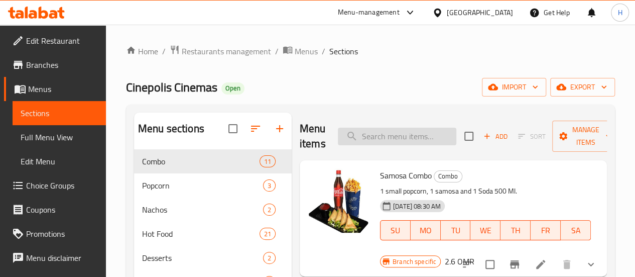
click at [377, 144] on input "search" at bounding box center [397, 137] width 119 height 18
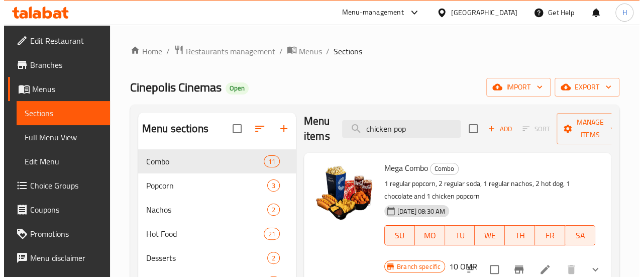
scroll to position [141, 0]
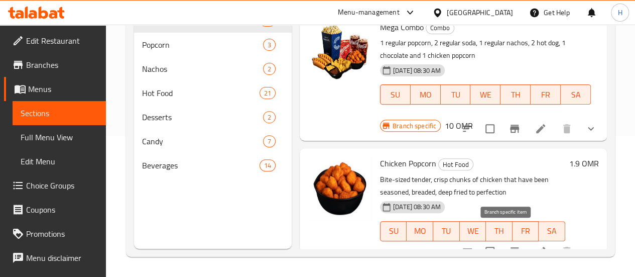
type input "chicken pop"
click at [510, 247] on icon "Branch-specific-item" at bounding box center [514, 251] width 9 height 8
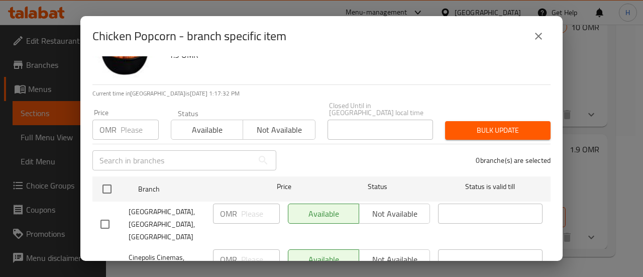
scroll to position [41, 0]
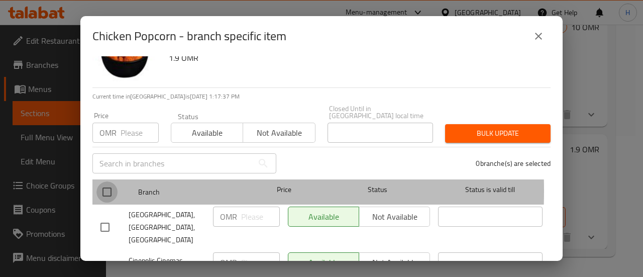
click at [106, 183] on input "checkbox" at bounding box center [106, 191] width 21 height 21
checkbox input "true"
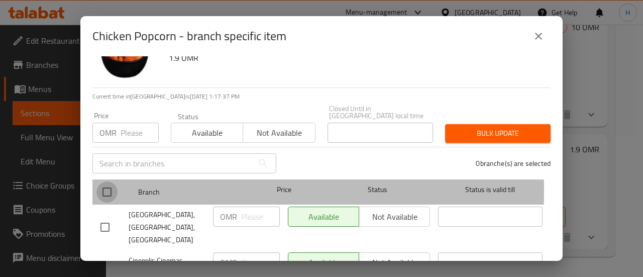
checkbox input "true"
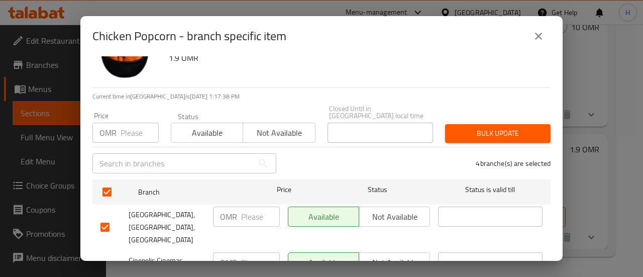
click at [236, 213] on div "OMR ​" at bounding box center [246, 216] width 67 height 20
type input "1.9"
type button "0"
click at [252, 252] on input "number" at bounding box center [260, 262] width 39 height 20
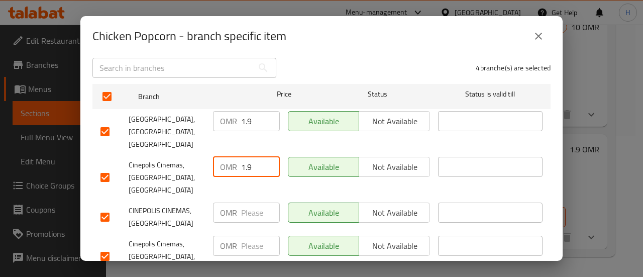
type input "1.9"
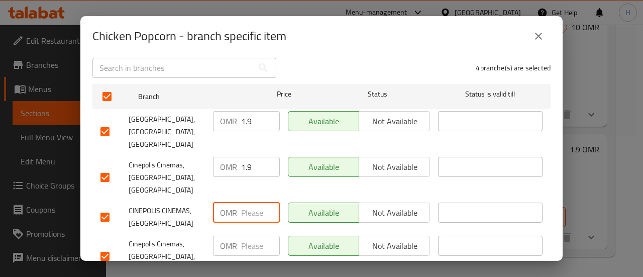
click at [241, 202] on input "number" at bounding box center [260, 212] width 39 height 20
type input "1.9"
click at [253, 236] on input "number" at bounding box center [260, 246] width 39 height 20
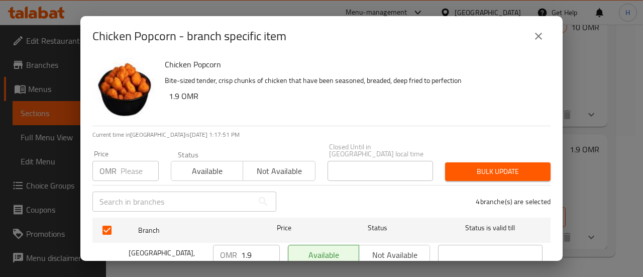
scroll to position [0, 0]
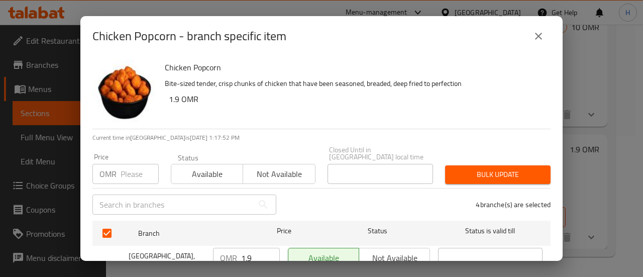
type input "1.9"
click at [123, 168] on input "number" at bounding box center [140, 174] width 38 height 20
type input "1.9"
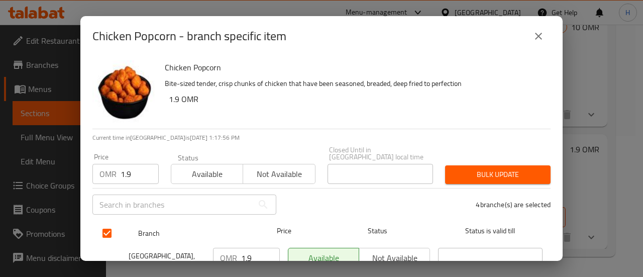
scroll to position [137, 0]
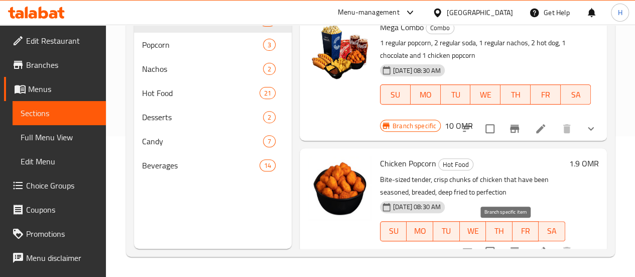
click at [509, 245] on icon "Branch-specific-item" at bounding box center [515, 251] width 12 height 12
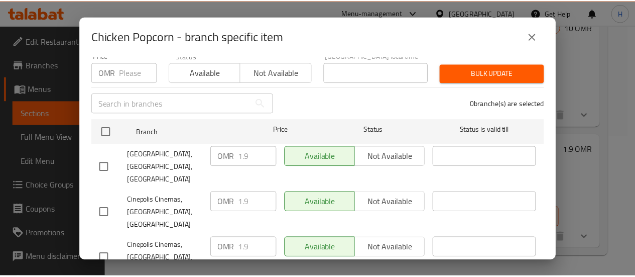
scroll to position [99, 0]
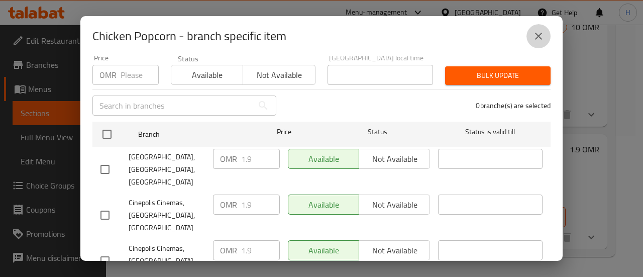
click at [542, 33] on icon "close" at bounding box center [538, 36] width 12 height 12
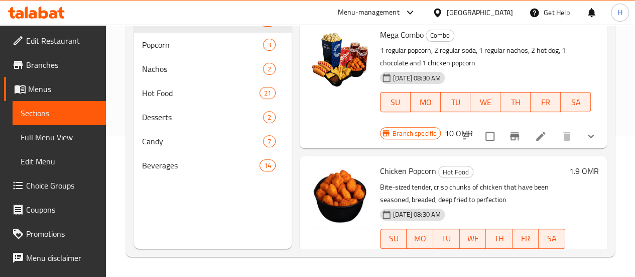
scroll to position [0, 0]
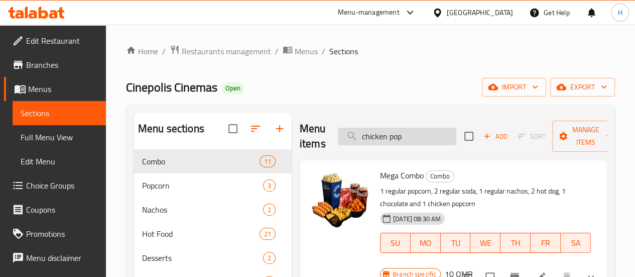
click at [384, 138] on input "chicken pop" at bounding box center [397, 137] width 119 height 18
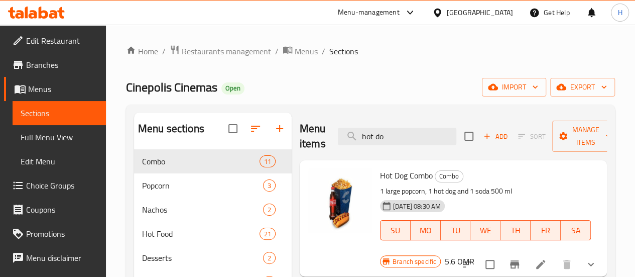
type input "hot do"
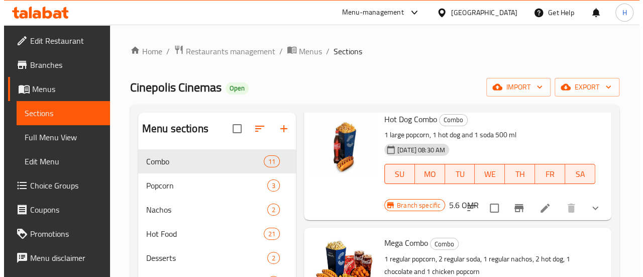
scroll to position [59, 0]
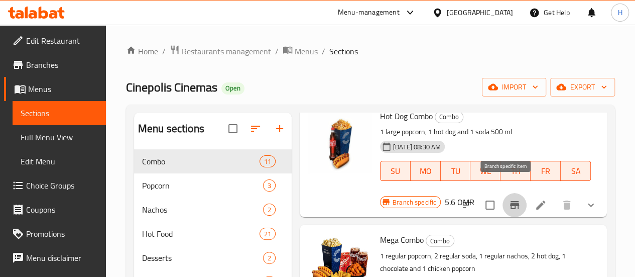
click at [512, 199] on icon "Branch-specific-item" at bounding box center [515, 205] width 12 height 12
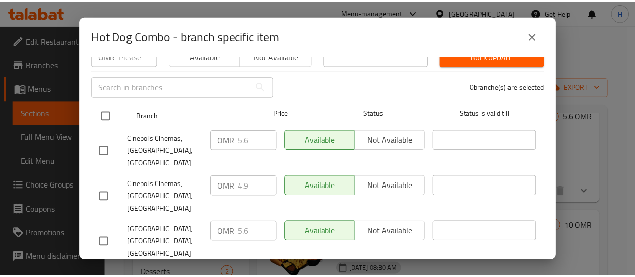
scroll to position [0, 0]
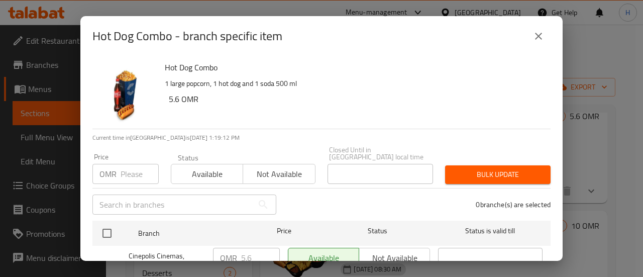
click at [542, 31] on icon "close" at bounding box center [538, 36] width 12 height 12
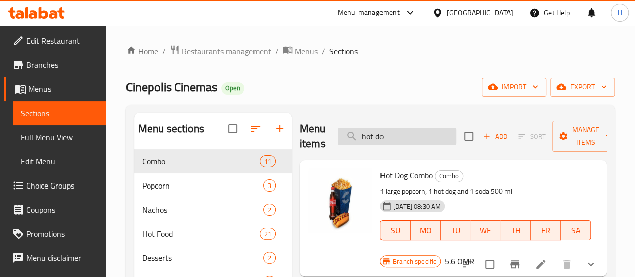
click at [383, 135] on input "hot do" at bounding box center [397, 137] width 119 height 18
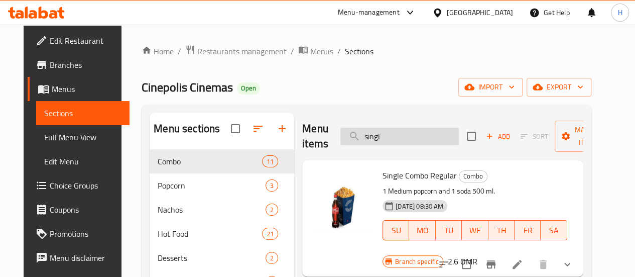
type input "singl"
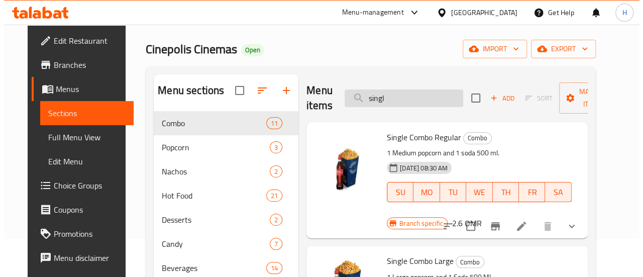
scroll to position [39, 0]
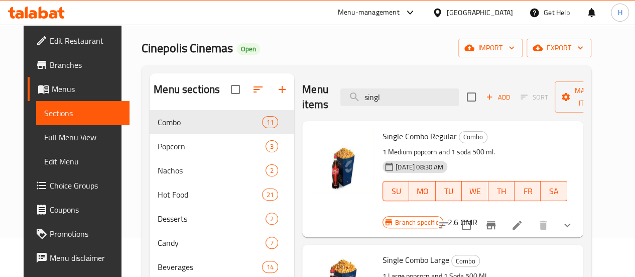
click at [497, 219] on icon "Branch-specific-item" at bounding box center [491, 225] width 12 height 12
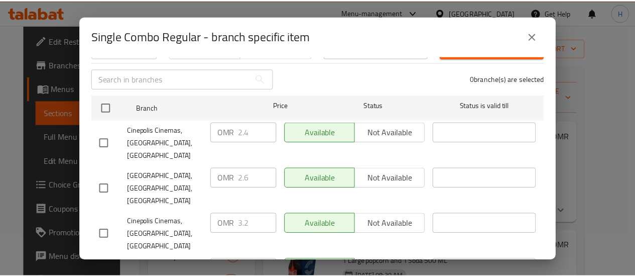
scroll to position [128, 0]
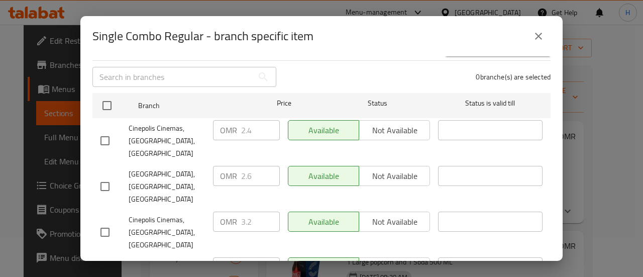
click at [155, 259] on span "CINEPOLIS CINEMAS, [GEOGRAPHIC_DATA]" at bounding box center [167, 271] width 76 height 25
click at [115, 261] on input "checkbox" at bounding box center [104, 271] width 21 height 21
checkbox input "true"
click at [255, 257] on input "2.4" at bounding box center [260, 267] width 39 height 20
type input "2.6"
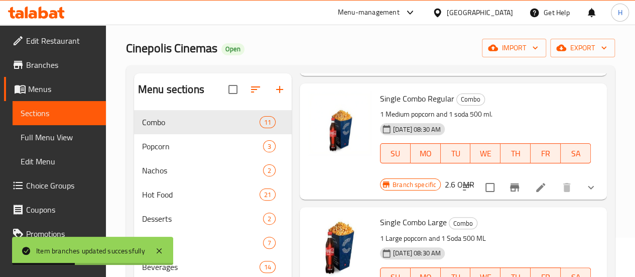
scroll to position [291, 0]
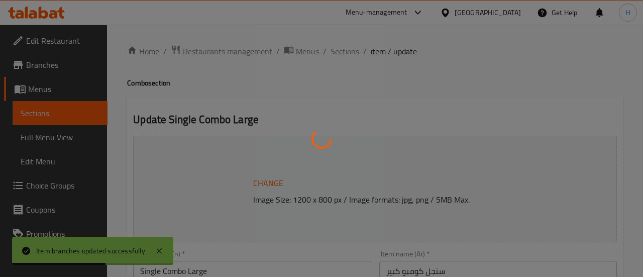
type input "اختيارك من الفشار:"
type input "1"
type input "2"
type input "اختيارك من المشروب:"
type input "1"
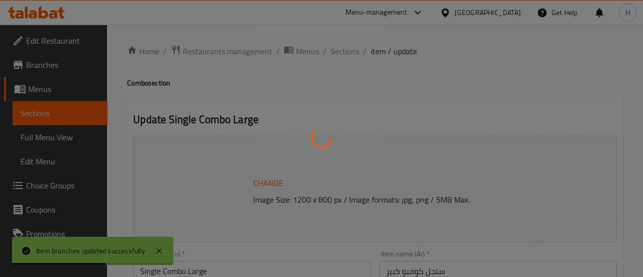
type input "1"
type input "أضف الحلو:"
type input "0"
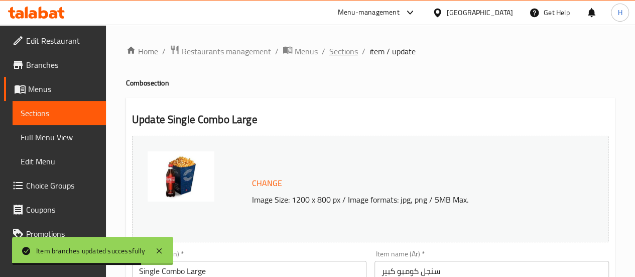
click at [344, 55] on span "Sections" at bounding box center [343, 51] width 29 height 12
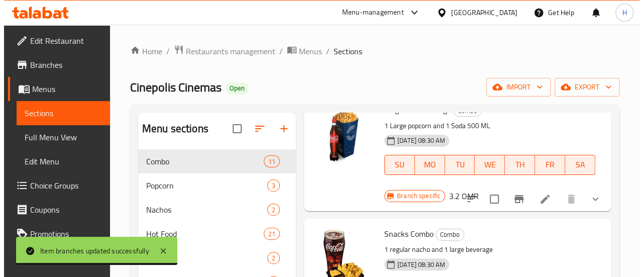
scroll to position [417, 0]
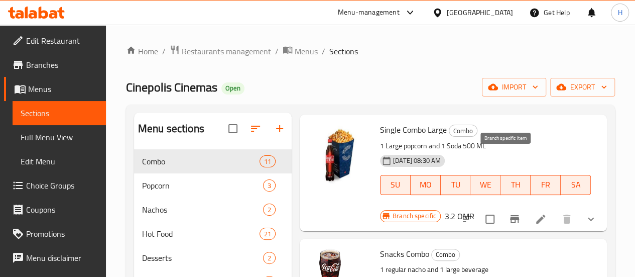
click at [503, 207] on button "Branch-specific-item" at bounding box center [515, 219] width 24 height 24
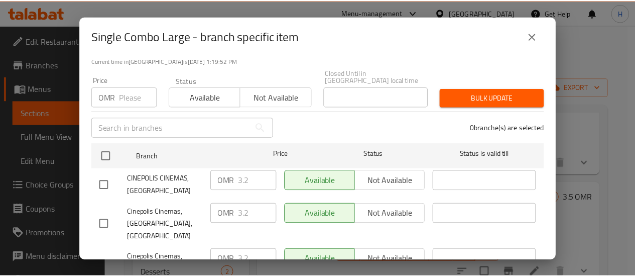
scroll to position [76, 0]
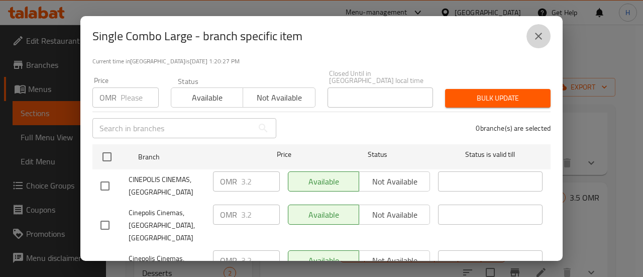
click at [548, 31] on button "close" at bounding box center [538, 36] width 24 height 24
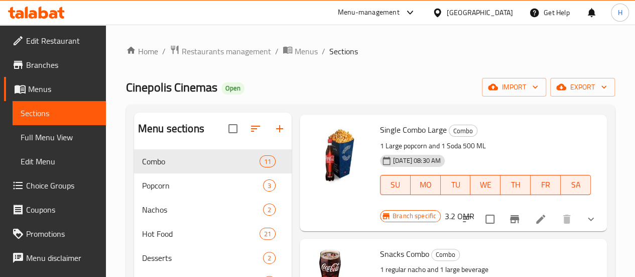
scroll to position [0, 0]
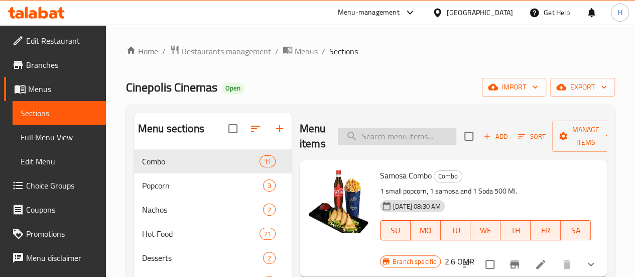
click at [355, 140] on input "search" at bounding box center [397, 137] width 119 height 18
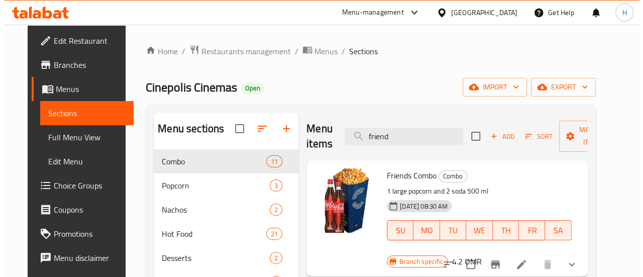
scroll to position [24, 0]
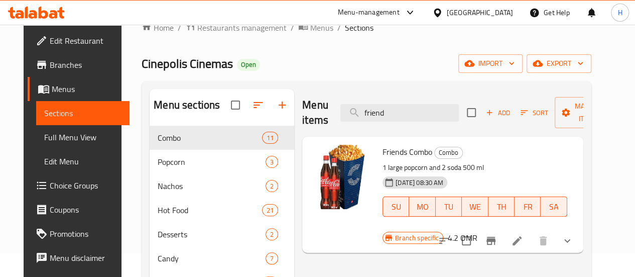
type input "friend"
click at [496, 237] on icon "Branch-specific-item" at bounding box center [491, 241] width 9 height 8
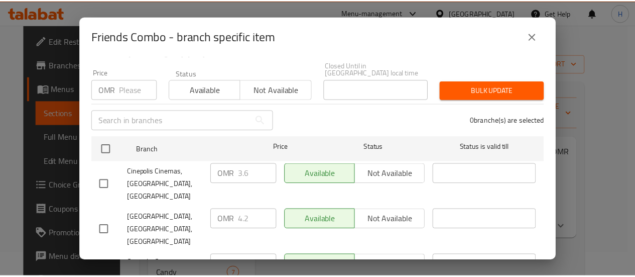
scroll to position [137, 0]
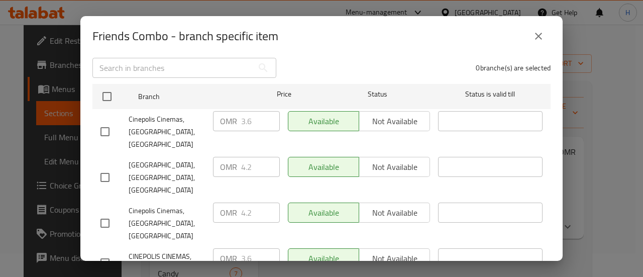
click at [110, 252] on input "checkbox" at bounding box center [104, 262] width 21 height 21
checkbox input "true"
click at [256, 248] on input "3.6" at bounding box center [260, 258] width 39 height 20
type input "3"
type input "4.2"
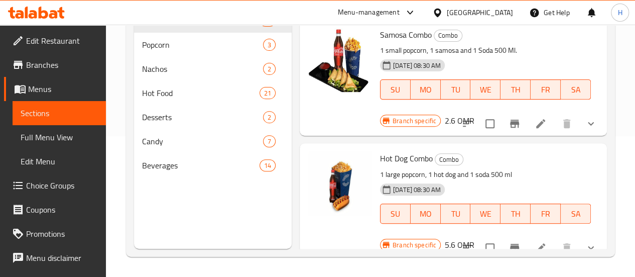
scroll to position [0, 0]
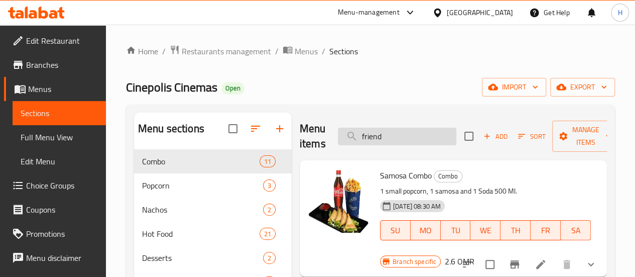
click at [373, 130] on input "friend" at bounding box center [397, 137] width 119 height 18
type input "f"
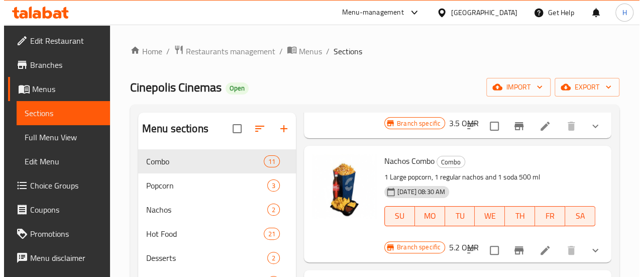
scroll to position [686, 0]
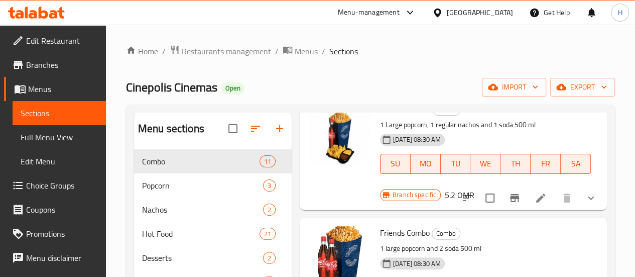
type input "combo"
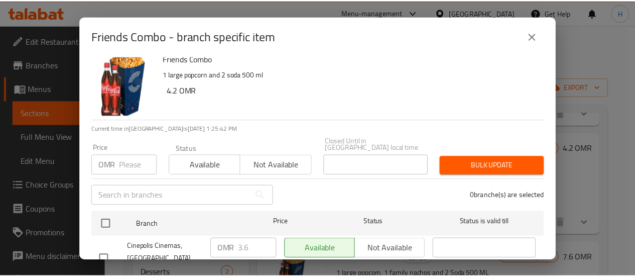
scroll to position [137, 0]
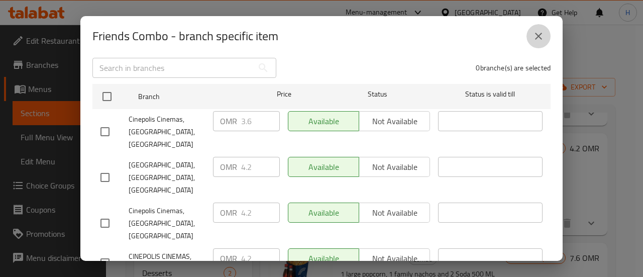
click at [533, 40] on icon "close" at bounding box center [538, 36] width 12 height 12
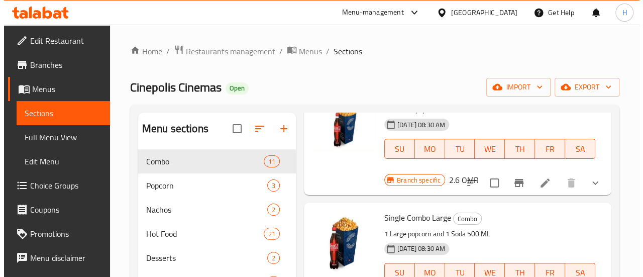
scroll to position [0, 0]
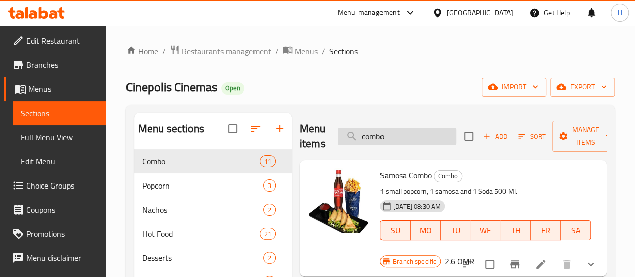
click at [369, 137] on input "combo" at bounding box center [397, 137] width 119 height 18
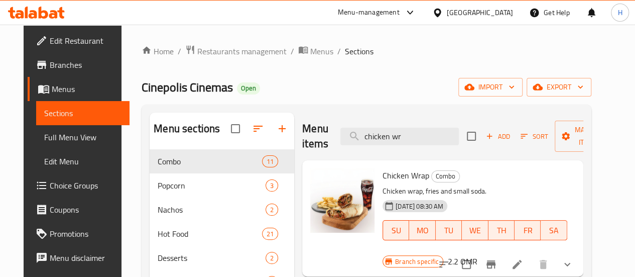
type input "chicken wr"
click at [503, 252] on button "Branch-specific-item" at bounding box center [491, 264] width 24 height 24
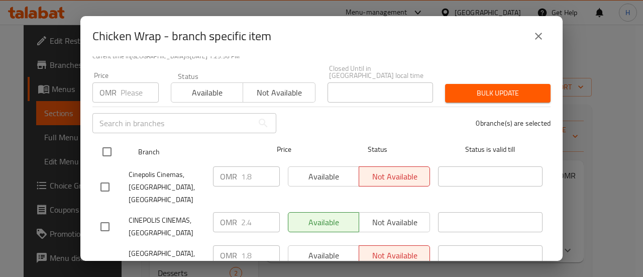
scroll to position [137, 0]
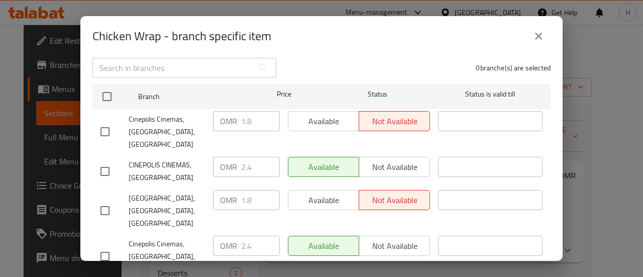
click at [102, 246] on input "checkbox" at bounding box center [104, 256] width 21 height 21
checkbox input "true"
click at [98, 161] on input "checkbox" at bounding box center [104, 171] width 21 height 21
checkbox input "true"
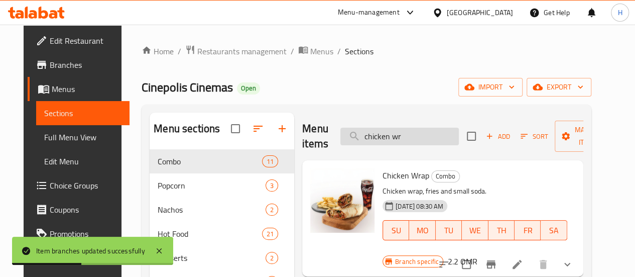
click at [417, 136] on input "chicken wr" at bounding box center [399, 137] width 119 height 18
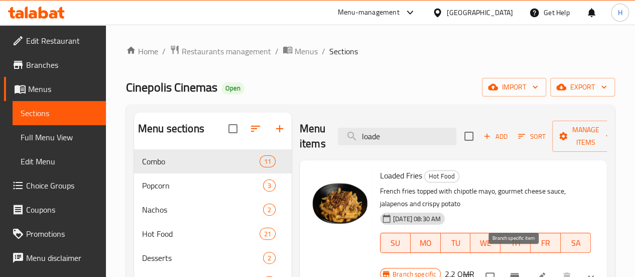
type input "loade"
click at [504, 265] on button "Branch-specific-item" at bounding box center [515, 277] width 24 height 24
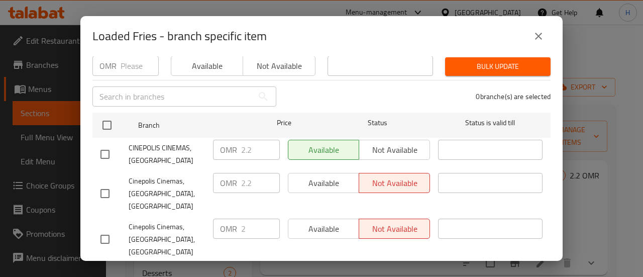
scroll to position [109, 0]
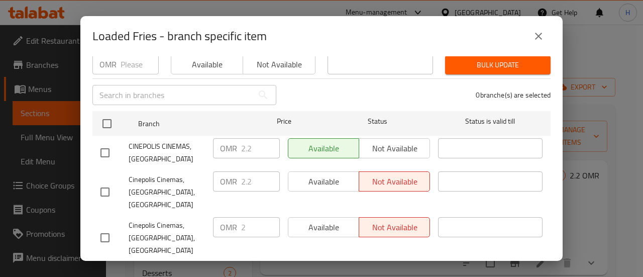
click at [106, 181] on input "checkbox" at bounding box center [104, 191] width 21 height 21
checkbox input "true"
click at [106, 145] on input "checkbox" at bounding box center [104, 152] width 21 height 21
checkbox input "true"
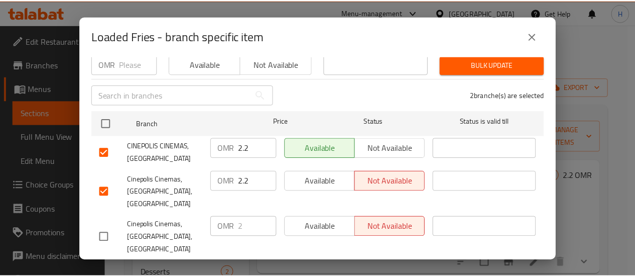
scroll to position [137, 0]
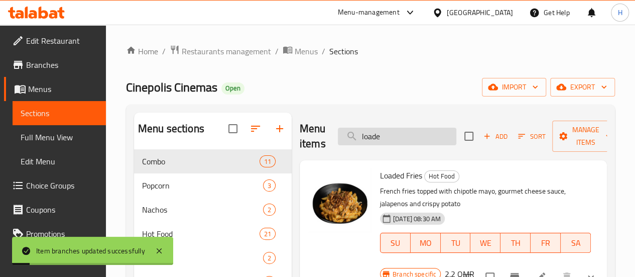
click at [394, 135] on input "loade" at bounding box center [397, 137] width 119 height 18
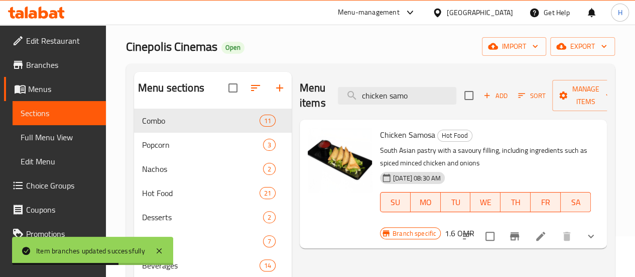
type input "chicken samo"
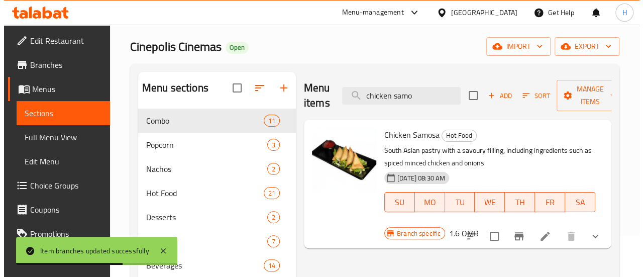
scroll to position [41, 0]
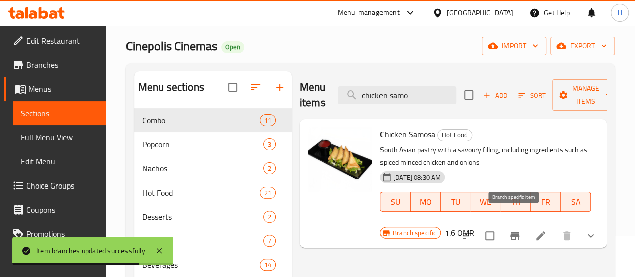
click at [515, 232] on icon "Branch-specific-item" at bounding box center [514, 236] width 9 height 8
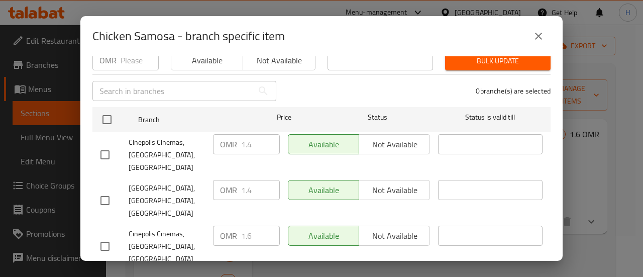
scroll to position [114, 0]
checkbox input "true"
click at [252, 271] on input "1.4" at bounding box center [260, 281] width 39 height 20
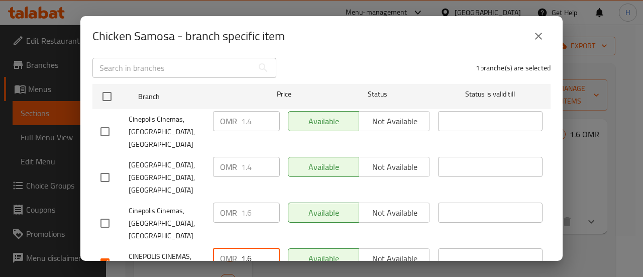
type input "1.6"
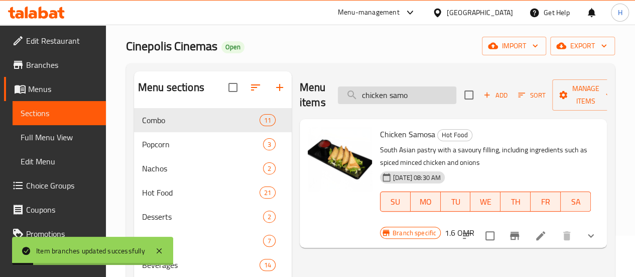
click at [370, 91] on input "chicken samo" at bounding box center [397, 95] width 119 height 18
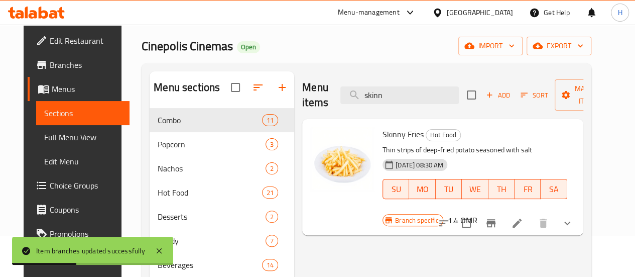
type input "skinn"
click at [497, 217] on icon "Branch-specific-item" at bounding box center [491, 223] width 12 height 12
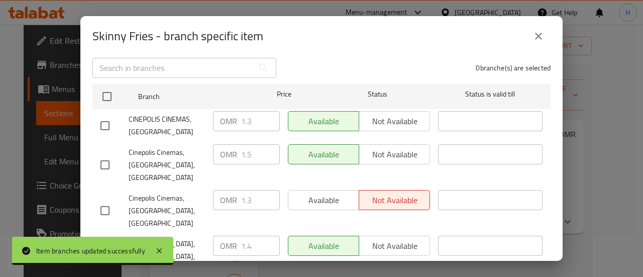
click at [103, 120] on input "checkbox" at bounding box center [104, 125] width 21 height 21
checkbox input "true"
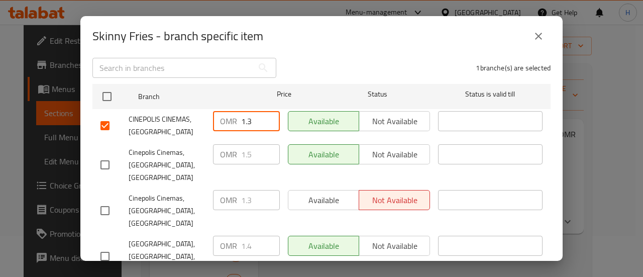
click at [255, 114] on input "1.3" at bounding box center [260, 121] width 39 height 20
type input "1.5"
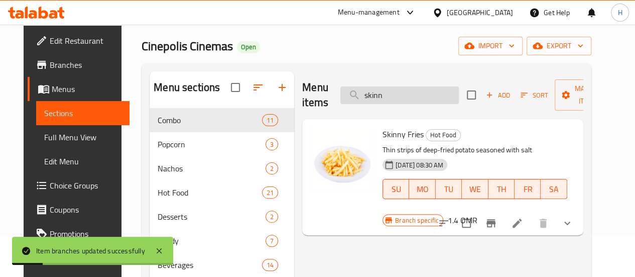
click at [367, 102] on input "skinn" at bounding box center [399, 95] width 119 height 18
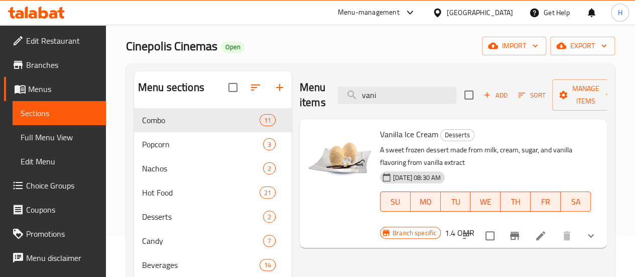
type input "vani"
type button "6"
click at [565, 204] on span "SA" at bounding box center [576, 201] width 22 height 15
click at [518, 231] on button "Branch-specific-item" at bounding box center [515, 235] width 24 height 24
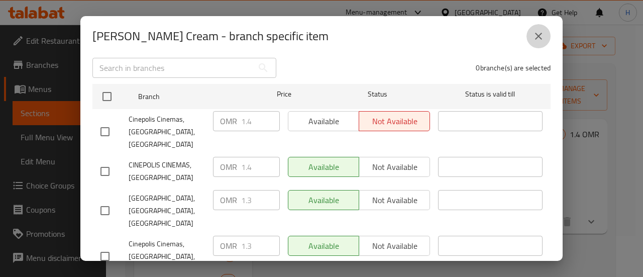
click at [531, 39] on button "close" at bounding box center [538, 36] width 24 height 24
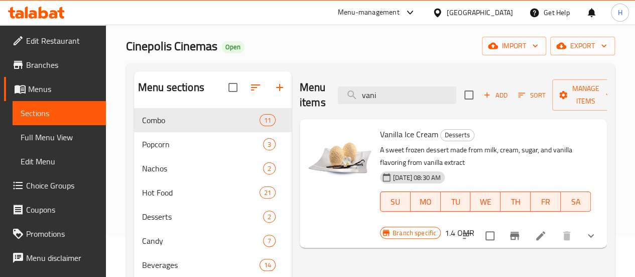
click at [514, 230] on icon "Branch-specific-item" at bounding box center [515, 236] width 12 height 12
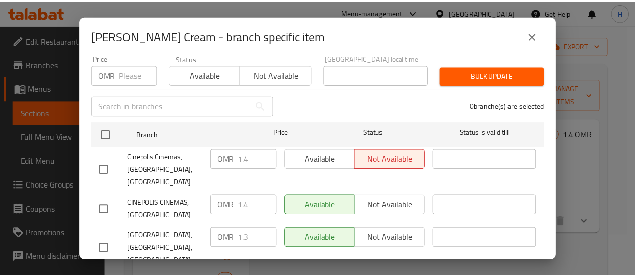
scroll to position [95, 0]
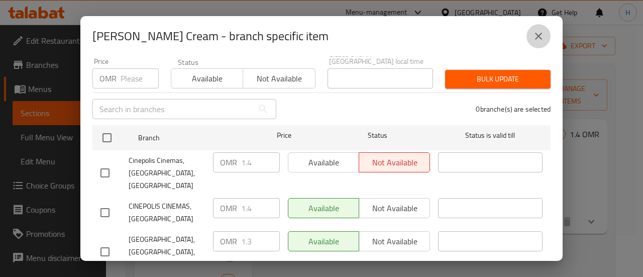
click at [538, 39] on icon "close" at bounding box center [538, 36] width 12 height 12
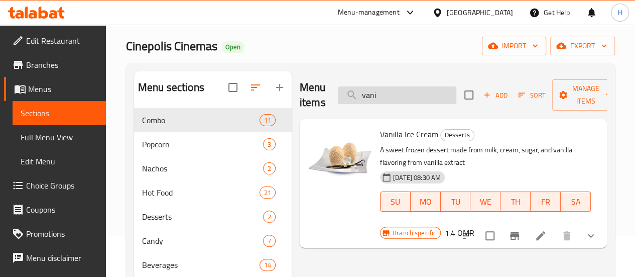
click at [374, 89] on input "vani" at bounding box center [397, 95] width 119 height 18
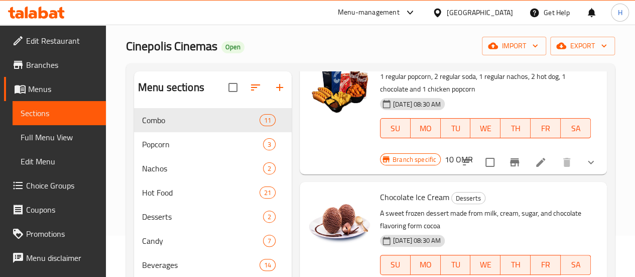
scroll to position [74, 0]
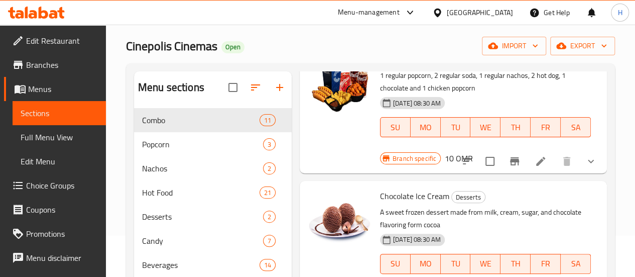
type input "choco"
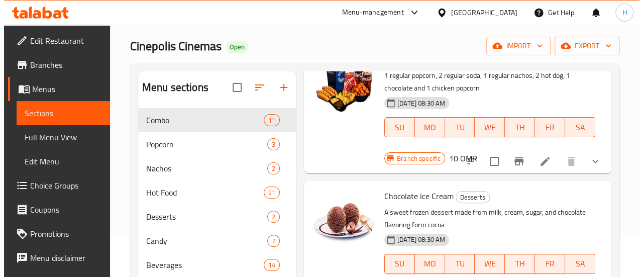
scroll to position [129, 0]
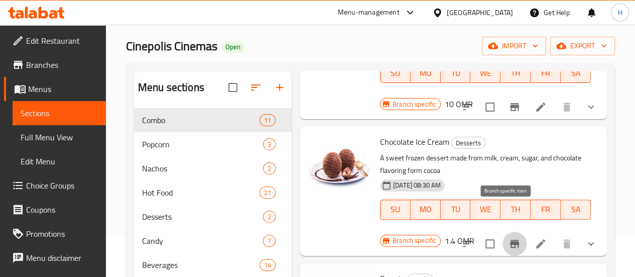
click at [506, 232] on button "Branch-specific-item" at bounding box center [515, 244] width 24 height 24
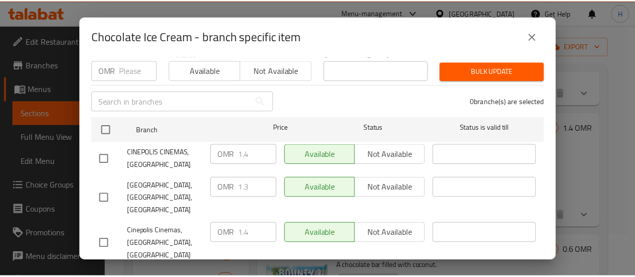
scroll to position [137, 0]
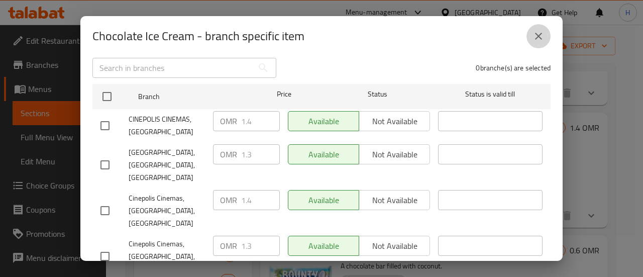
click at [535, 39] on icon "close" at bounding box center [538, 36] width 7 height 7
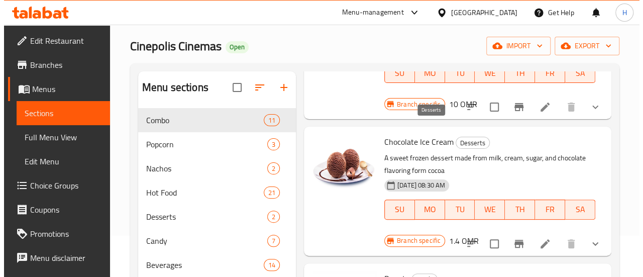
scroll to position [0, 0]
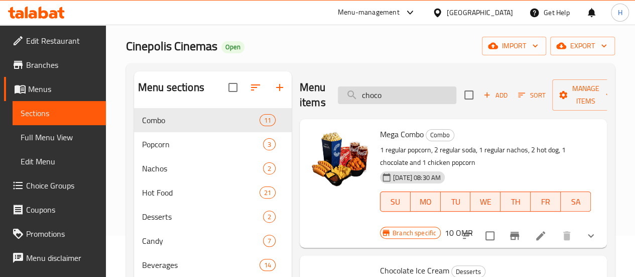
click at [402, 95] on input "choco" at bounding box center [397, 95] width 119 height 18
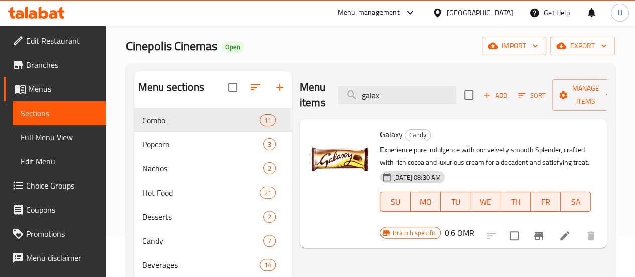
type input "galax"
click at [541, 239] on icon "Branch-specific-item" at bounding box center [539, 236] width 12 height 12
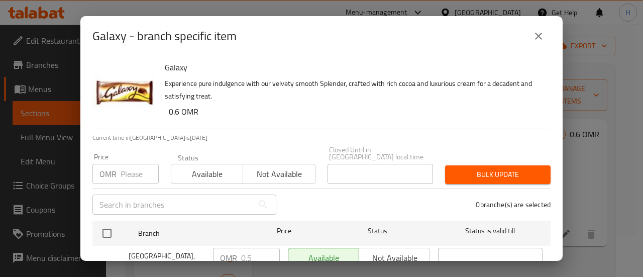
scroll to position [137, 0]
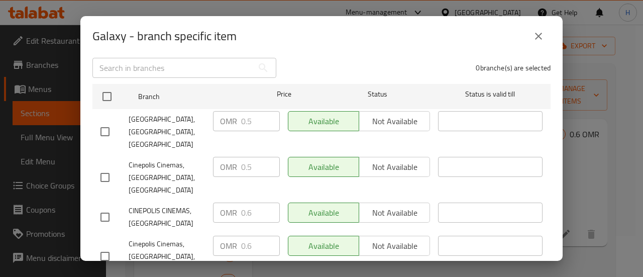
click at [544, 33] on icon "close" at bounding box center [538, 36] width 12 height 12
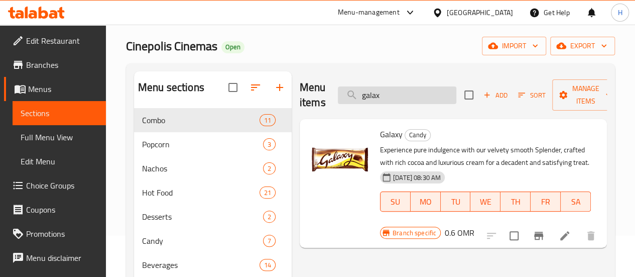
click at [428, 91] on input "galax" at bounding box center [397, 95] width 119 height 18
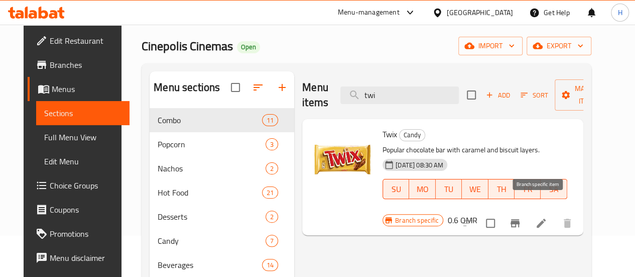
type input "twi"
click at [521, 217] on icon "Branch-specific-item" at bounding box center [515, 223] width 12 height 12
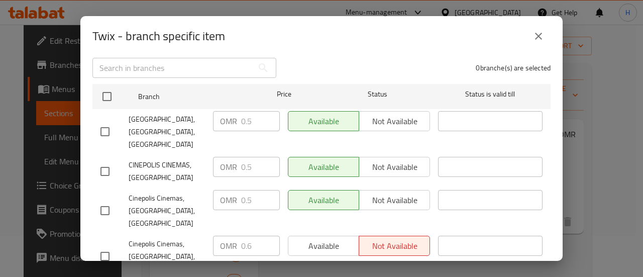
click at [104, 161] on input "checkbox" at bounding box center [104, 171] width 21 height 21
checkbox input "true"
click at [252, 157] on input "0.5" at bounding box center [260, 167] width 39 height 20
type input "0.6"
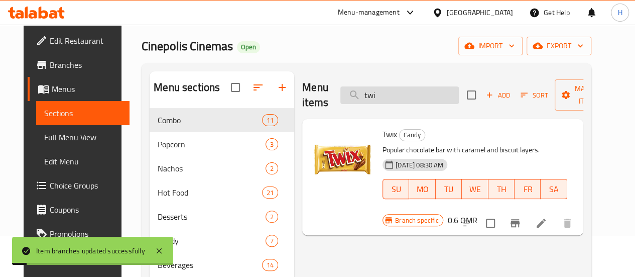
click at [371, 88] on input "twi" at bounding box center [399, 95] width 119 height 18
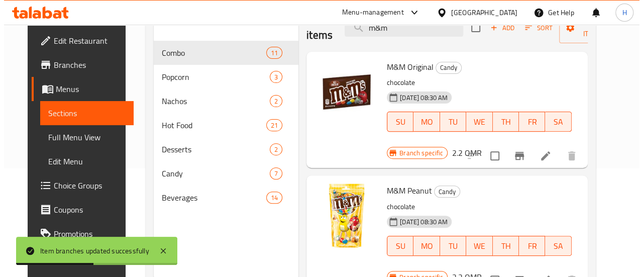
scroll to position [112, 0]
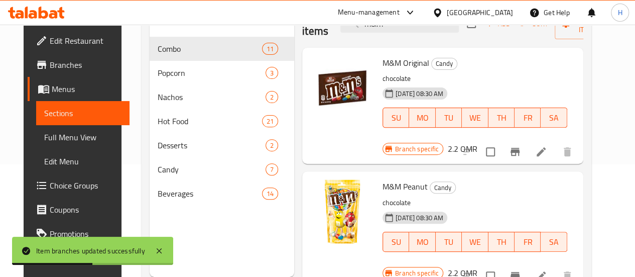
type input "m&m"
click at [521, 146] on icon "Branch-specific-item" at bounding box center [515, 152] width 12 height 12
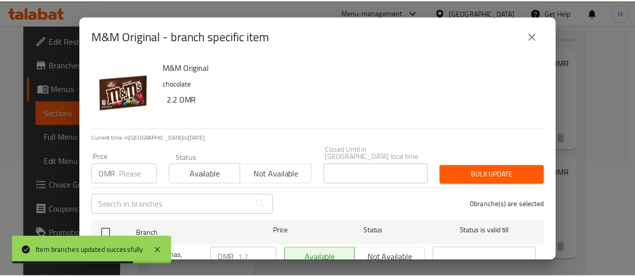
scroll to position [137, 0]
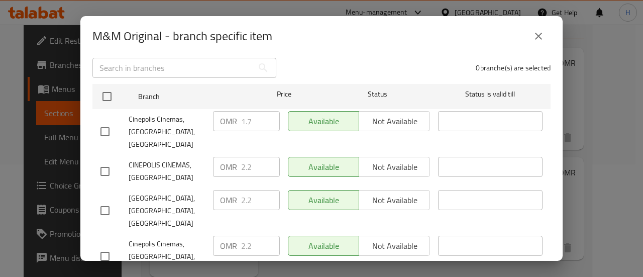
click at [538, 38] on icon "close" at bounding box center [538, 36] width 12 height 12
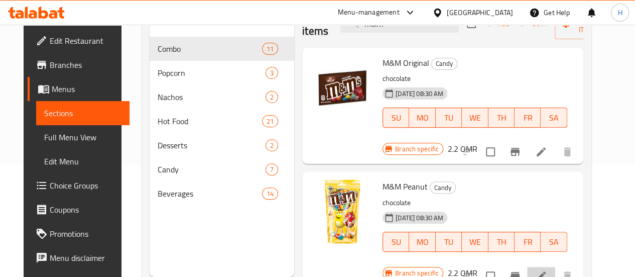
click at [551, 267] on li at bounding box center [541, 276] width 28 height 18
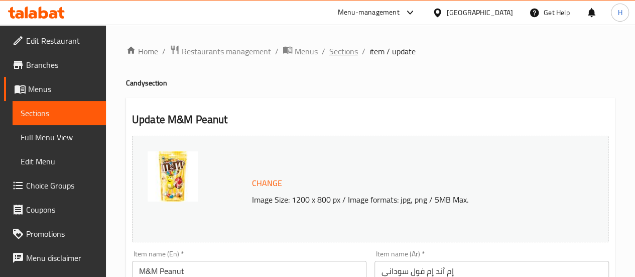
click at [341, 51] on span "Sections" at bounding box center [343, 51] width 29 height 12
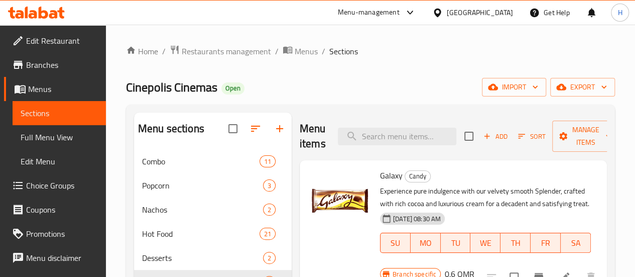
click at [388, 138] on input "search" at bounding box center [397, 137] width 119 height 18
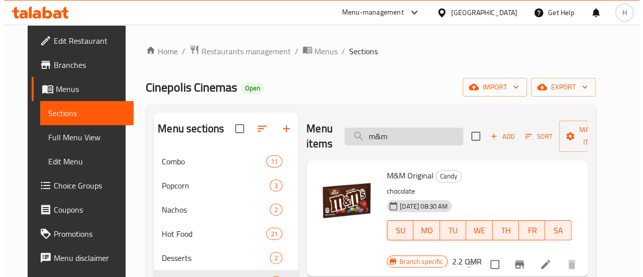
scroll to position [141, 0]
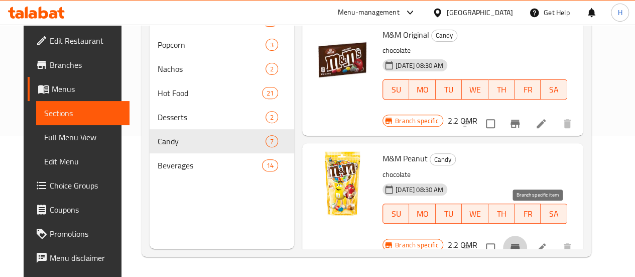
click at [521, 242] on icon "Branch-specific-item" at bounding box center [515, 248] width 12 height 12
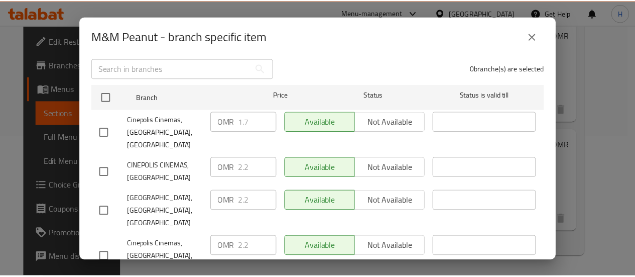
scroll to position [137, 0]
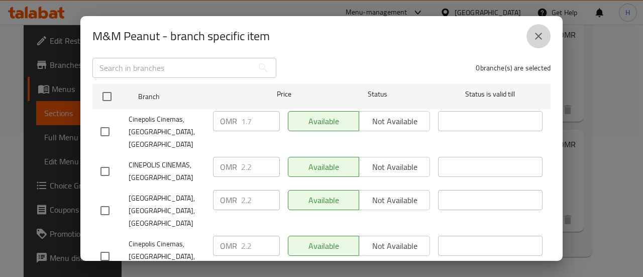
click at [545, 42] on button "close" at bounding box center [538, 36] width 24 height 24
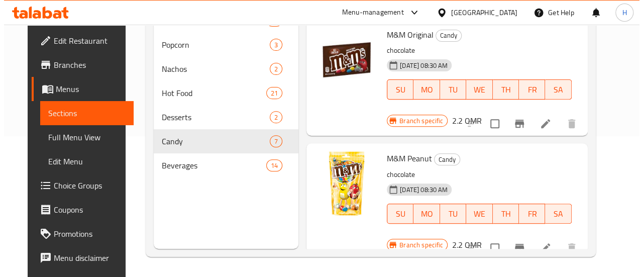
scroll to position [0, 0]
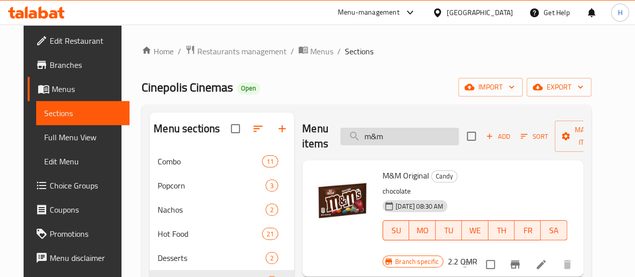
click at [392, 132] on input "m&m" at bounding box center [399, 137] width 119 height 18
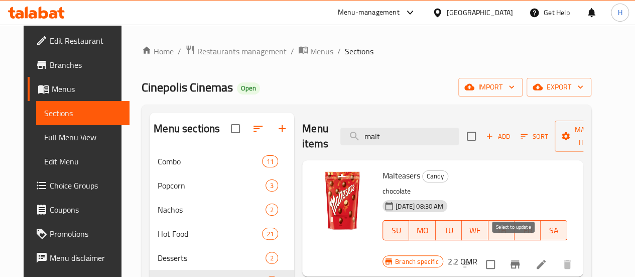
type input "malt"
click at [521, 258] on icon "Branch-specific-item" at bounding box center [515, 264] width 12 height 12
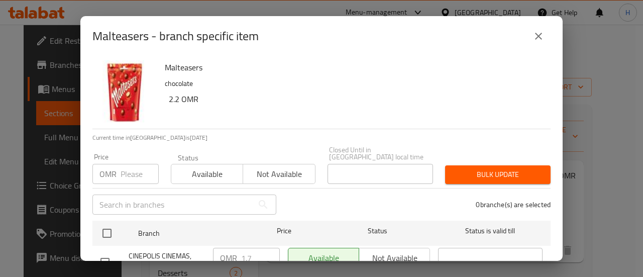
scroll to position [137, 0]
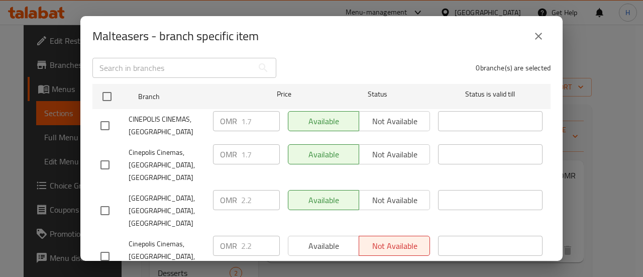
click at [102, 121] on input "checkbox" at bounding box center [104, 125] width 21 height 21
checkbox input "true"
click at [251, 111] on input "1.7" at bounding box center [260, 121] width 39 height 20
type input "1"
type input "2.2"
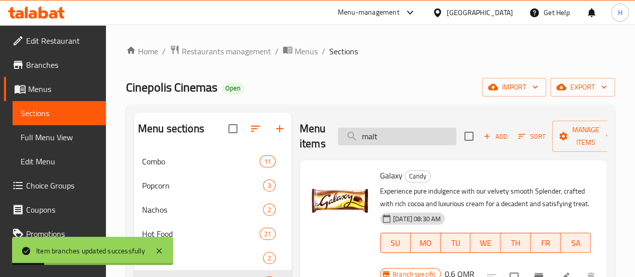
click at [375, 140] on input "malt" at bounding box center [397, 137] width 119 height 18
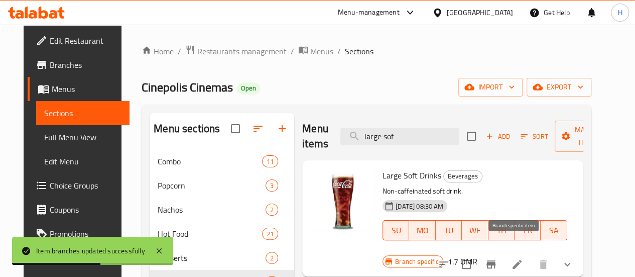
type input "large sof"
click at [496, 260] on icon "Branch-specific-item" at bounding box center [491, 264] width 9 height 8
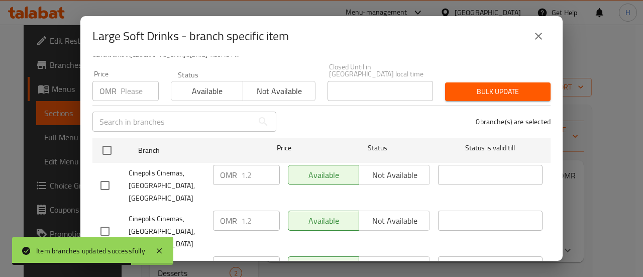
scroll to position [83, 0]
click at [112, 174] on input "checkbox" at bounding box center [104, 184] width 21 height 21
checkbox input "true"
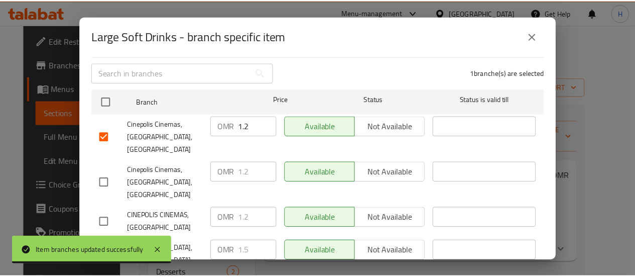
scroll to position [137, 0]
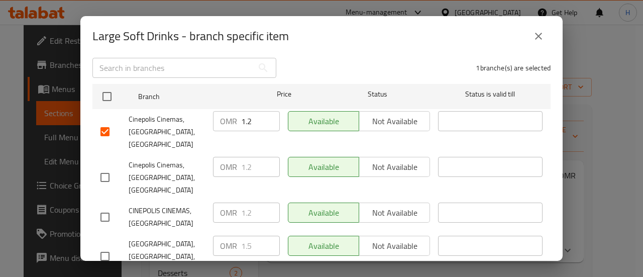
click at [109, 206] on input "checkbox" at bounding box center [104, 216] width 21 height 21
checkbox input "true"
click at [262, 202] on input "0.2" at bounding box center [260, 212] width 39 height 20
type input "0"
type input "1.7"
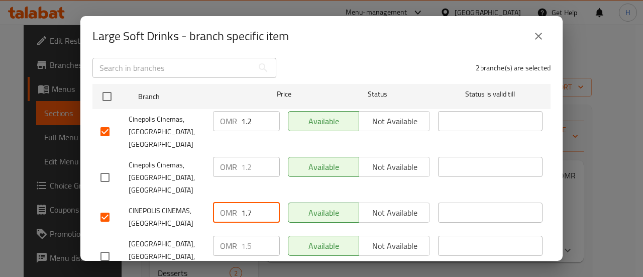
click at [250, 117] on input "1.2" at bounding box center [260, 121] width 39 height 20
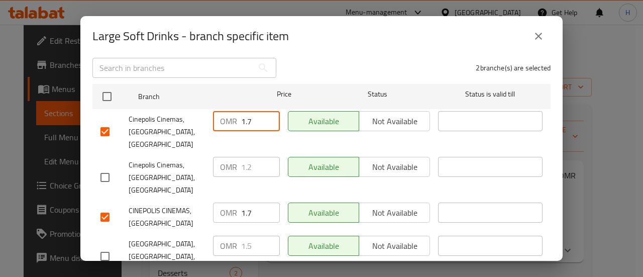
type input "1.7"
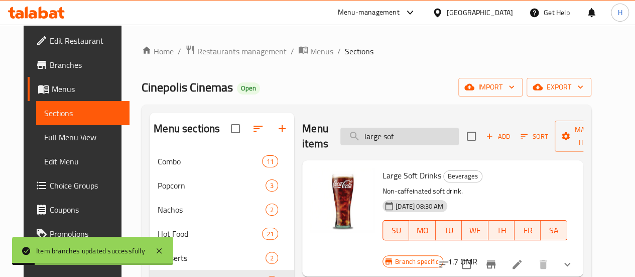
click at [409, 138] on input "large sof" at bounding box center [399, 137] width 119 height 18
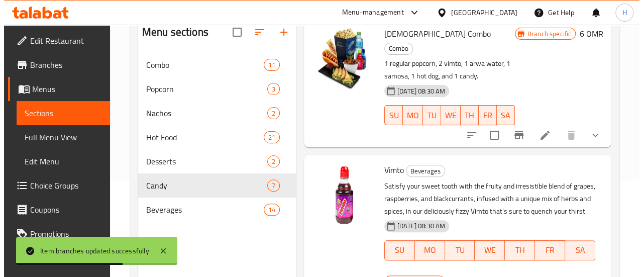
scroll to position [141, 0]
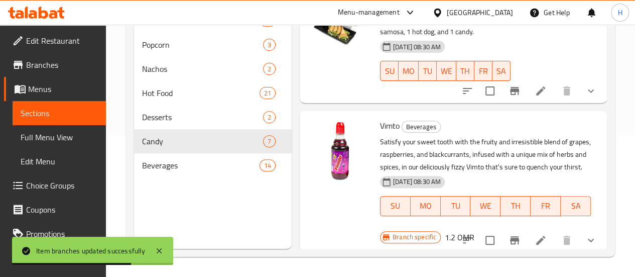
type input "vimto"
click at [503, 238] on button "Branch-specific-item" at bounding box center [515, 240] width 24 height 24
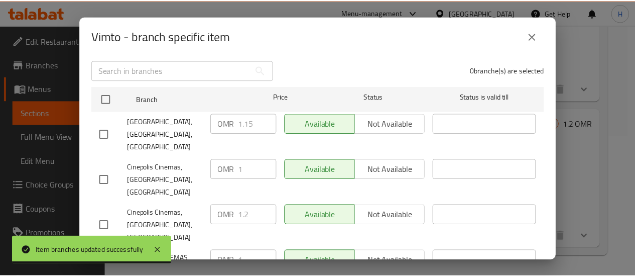
scroll to position [137, 0]
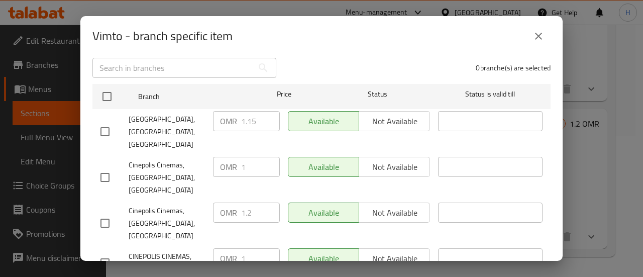
click at [105, 252] on input "checkbox" at bounding box center [104, 262] width 21 height 21
checkbox input "true"
click at [102, 122] on input "checkbox" at bounding box center [104, 131] width 21 height 21
checkbox input "false"
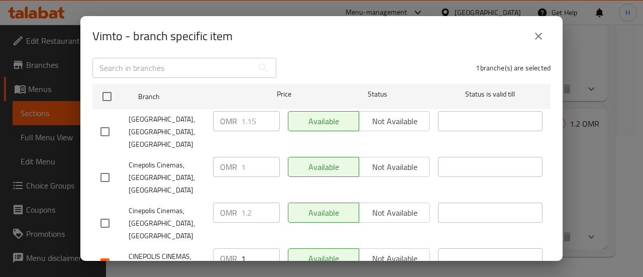
click at [112, 212] on input "checkbox" at bounding box center [104, 222] width 21 height 21
checkbox input "true"
type input "2"
click at [263, 248] on input "2" at bounding box center [260, 258] width 39 height 20
type input "1.2"
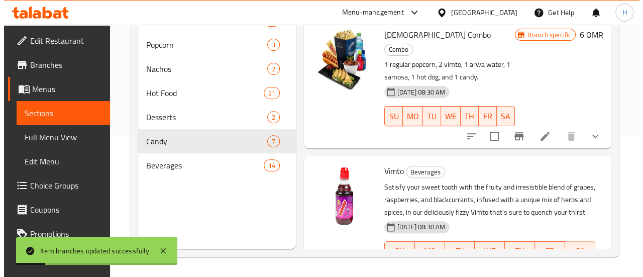
scroll to position [0, 0]
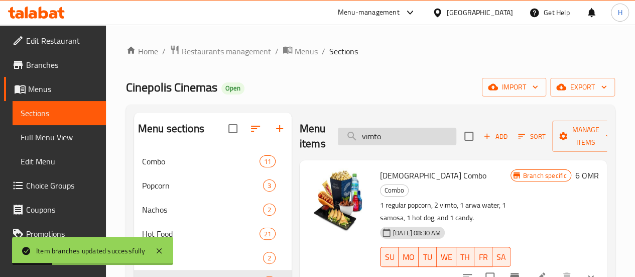
click at [384, 139] on input "vimto" at bounding box center [397, 137] width 119 height 18
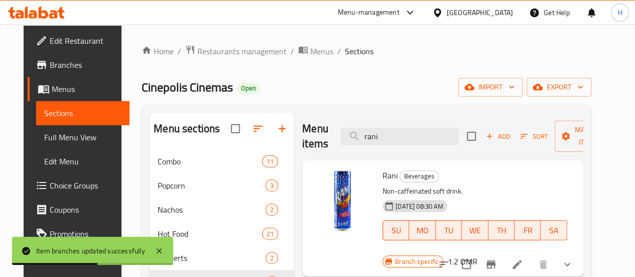
type input "rani"
click at [497, 258] on icon "Branch-specific-item" at bounding box center [491, 264] width 12 height 12
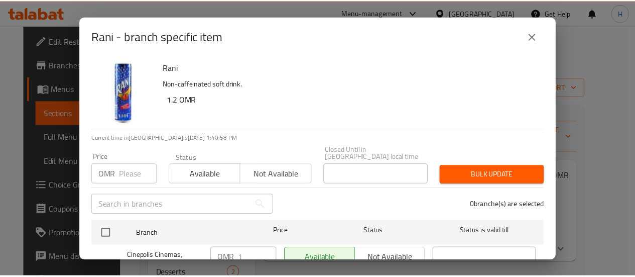
scroll to position [137, 0]
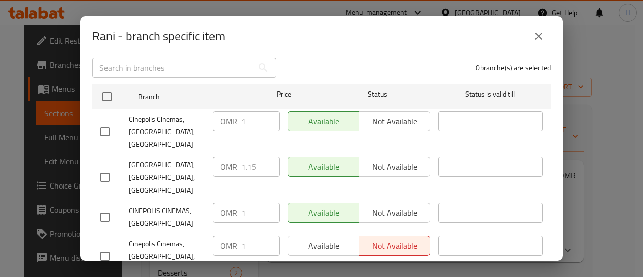
click at [100, 131] on div "Cinepolis Cinemas, [GEOGRAPHIC_DATA], [GEOGRAPHIC_DATA]" at bounding box center [152, 132] width 112 height 50
click at [106, 126] on input "checkbox" at bounding box center [104, 131] width 21 height 21
checkbox input "true"
click at [107, 206] on input "checkbox" at bounding box center [104, 216] width 21 height 21
checkbox input "true"
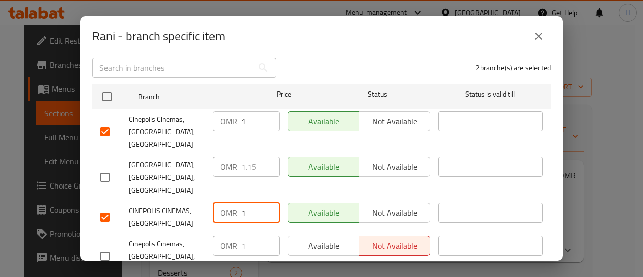
click at [250, 202] on input "1" at bounding box center [260, 212] width 39 height 20
type input "1.2"
click at [246, 113] on input "1" at bounding box center [260, 121] width 39 height 20
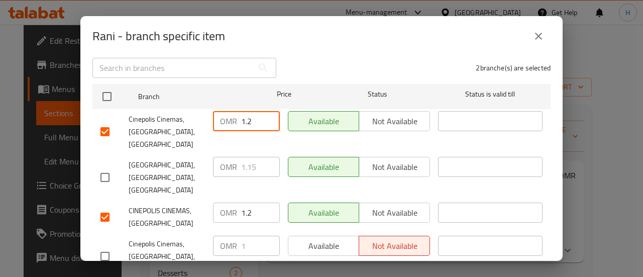
type input "1.2"
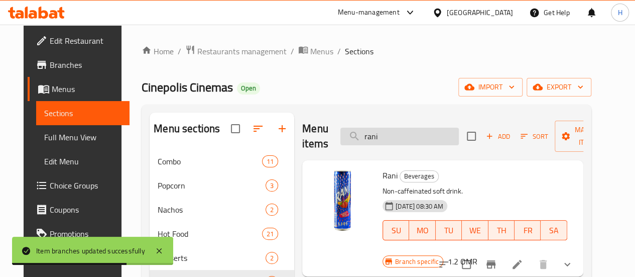
click at [376, 136] on input "rani" at bounding box center [399, 137] width 119 height 18
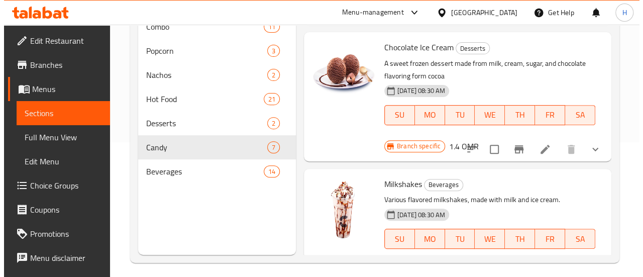
scroll to position [141, 0]
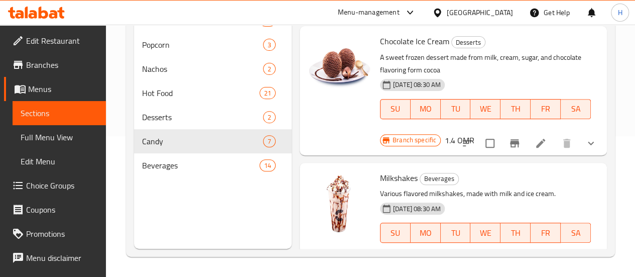
type input "milk"
click at [503, 255] on button "Branch-specific-item" at bounding box center [515, 267] width 24 height 24
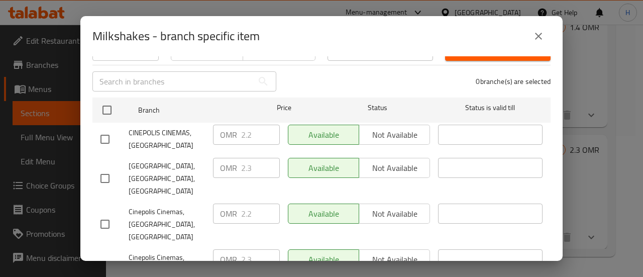
scroll to position [124, 0]
click at [121, 153] on div "[GEOGRAPHIC_DATA], [GEOGRAPHIC_DATA], [GEOGRAPHIC_DATA]" at bounding box center [152, 178] width 112 height 50
click at [107, 134] on input "checkbox" at bounding box center [104, 138] width 21 height 21
checkbox input "true"
click at [109, 259] on input "checkbox" at bounding box center [104, 269] width 21 height 21
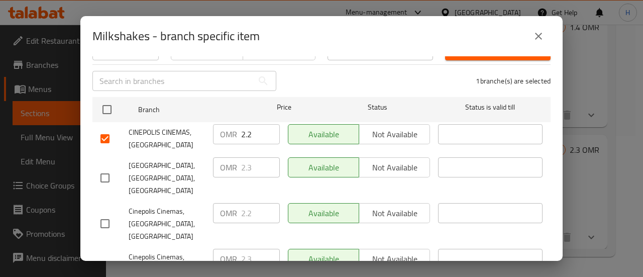
checkbox input "true"
click at [254, 126] on input "2.2" at bounding box center [260, 134] width 39 height 20
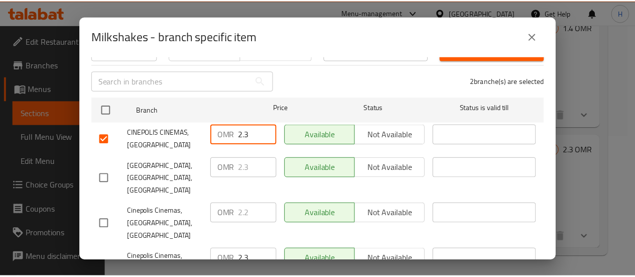
scroll to position [137, 0]
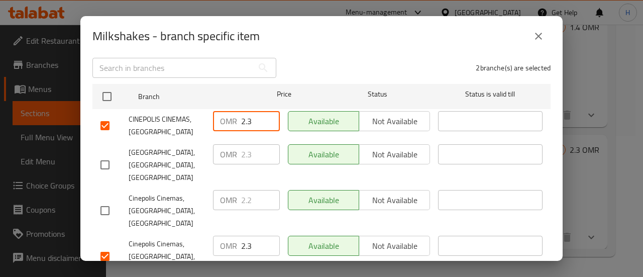
type input "2.3"
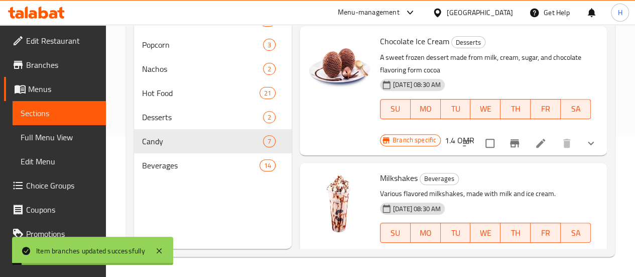
click at [376, 198] on div "[DATE] 08:30 AM" at bounding box center [403, 208] width 55 height 20
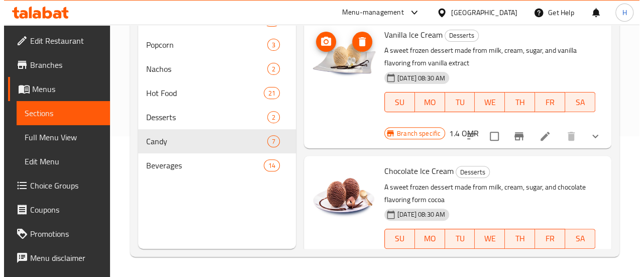
scroll to position [0, 0]
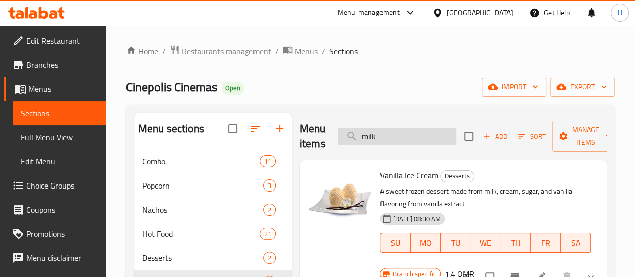
click at [394, 138] on input "milk" at bounding box center [397, 137] width 119 height 18
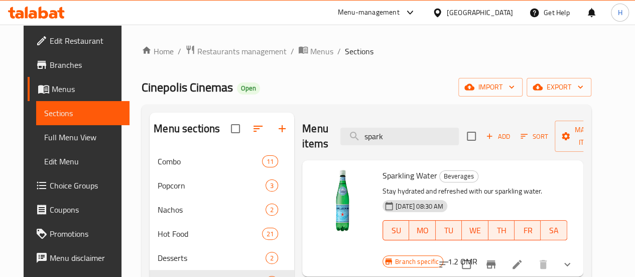
type input "spark"
click at [497, 258] on icon "Branch-specific-item" at bounding box center [491, 264] width 12 height 12
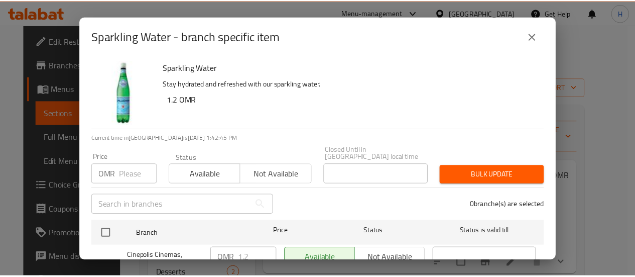
scroll to position [137, 0]
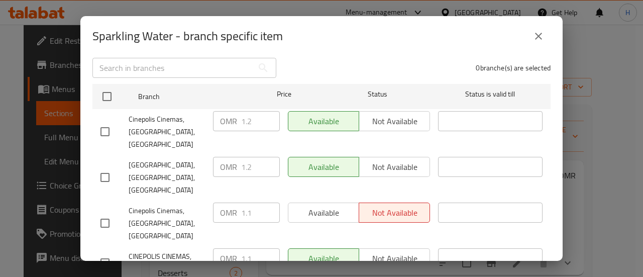
click at [107, 121] on input "checkbox" at bounding box center [104, 131] width 21 height 21
checkbox input "true"
click at [98, 252] on input "checkbox" at bounding box center [104, 262] width 21 height 21
checkbox input "true"
click at [255, 248] on input "1.1" at bounding box center [260, 258] width 39 height 20
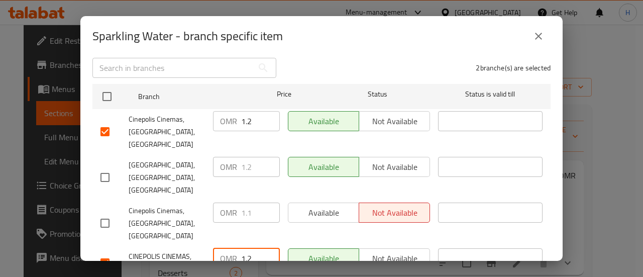
type input "1.2"
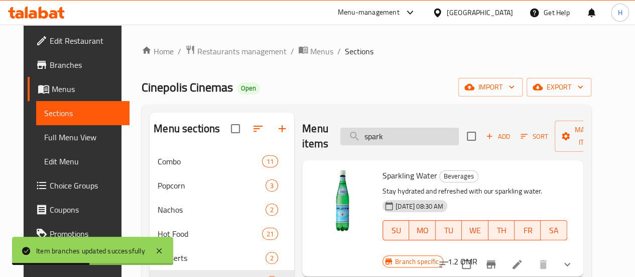
click at [373, 135] on input "spark" at bounding box center [399, 137] width 119 height 18
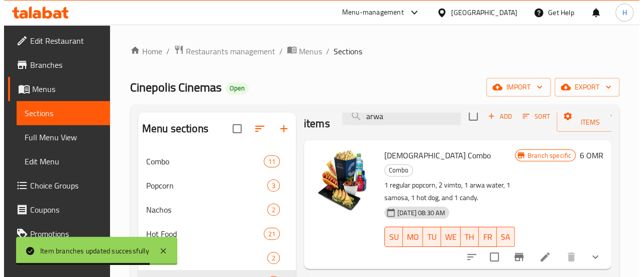
scroll to position [141, 0]
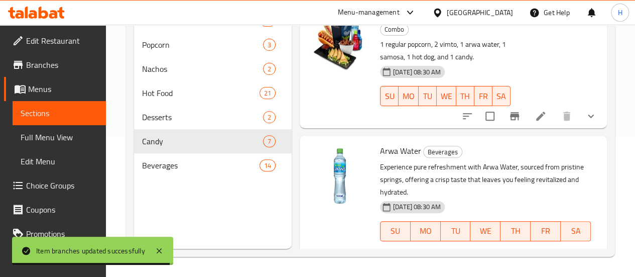
type input "arwa"
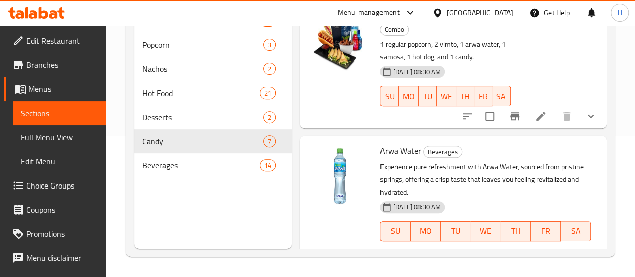
click at [512, 259] on icon "Branch-specific-item" at bounding box center [515, 265] width 12 height 12
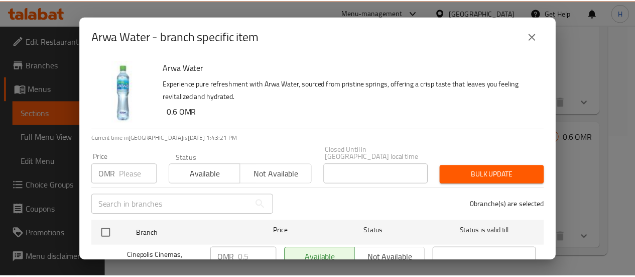
scroll to position [137, 0]
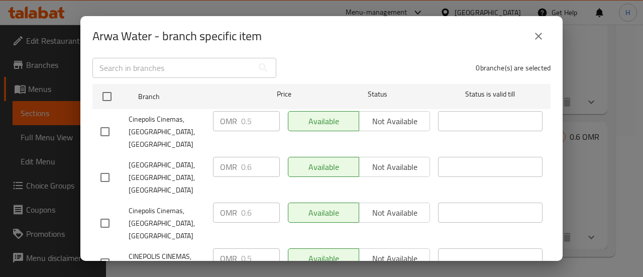
click at [109, 212] on input "checkbox" at bounding box center [104, 222] width 21 height 21
checkbox input "true"
click at [117, 252] on div at bounding box center [114, 262] width 28 height 21
click at [109, 252] on input "checkbox" at bounding box center [104, 262] width 21 height 21
checkbox input "true"
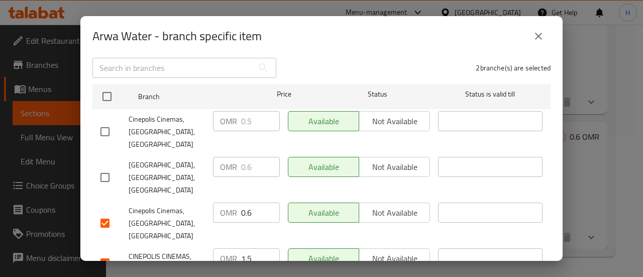
click at [268, 248] on input "1.5" at bounding box center [260, 258] width 39 height 20
type input "1"
type input "0.6"
